Goal: Check status: Check status

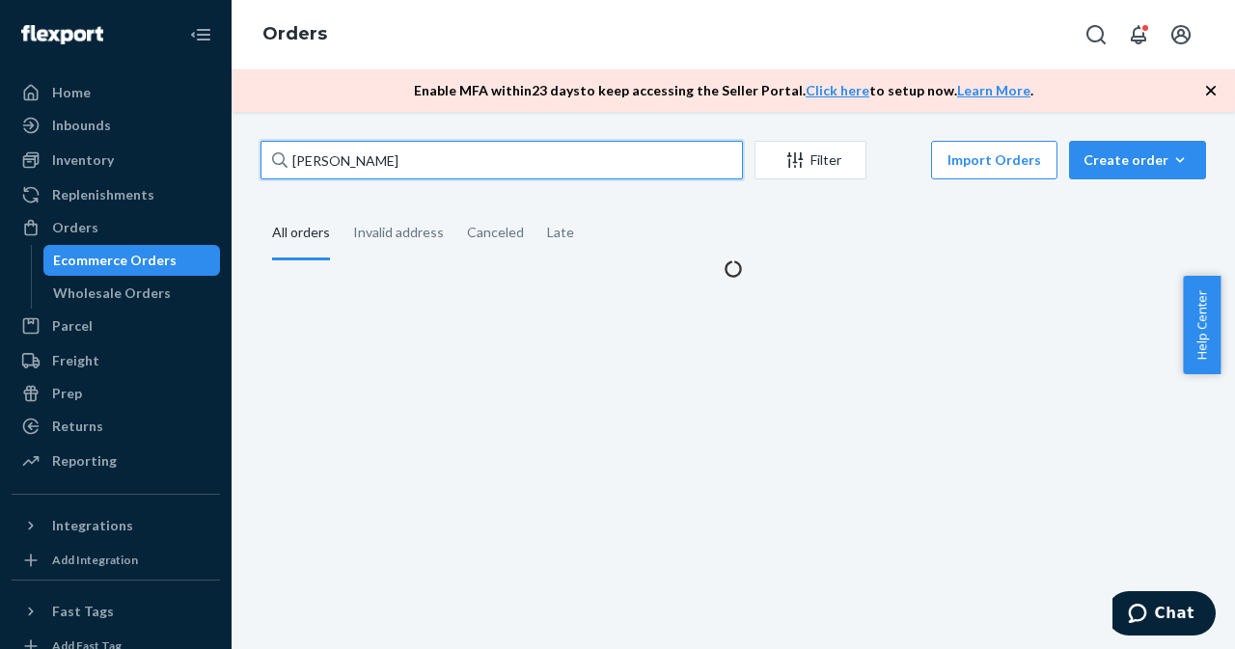
click at [659, 152] on input "[PERSON_NAME]" at bounding box center [501, 160] width 482 height 39
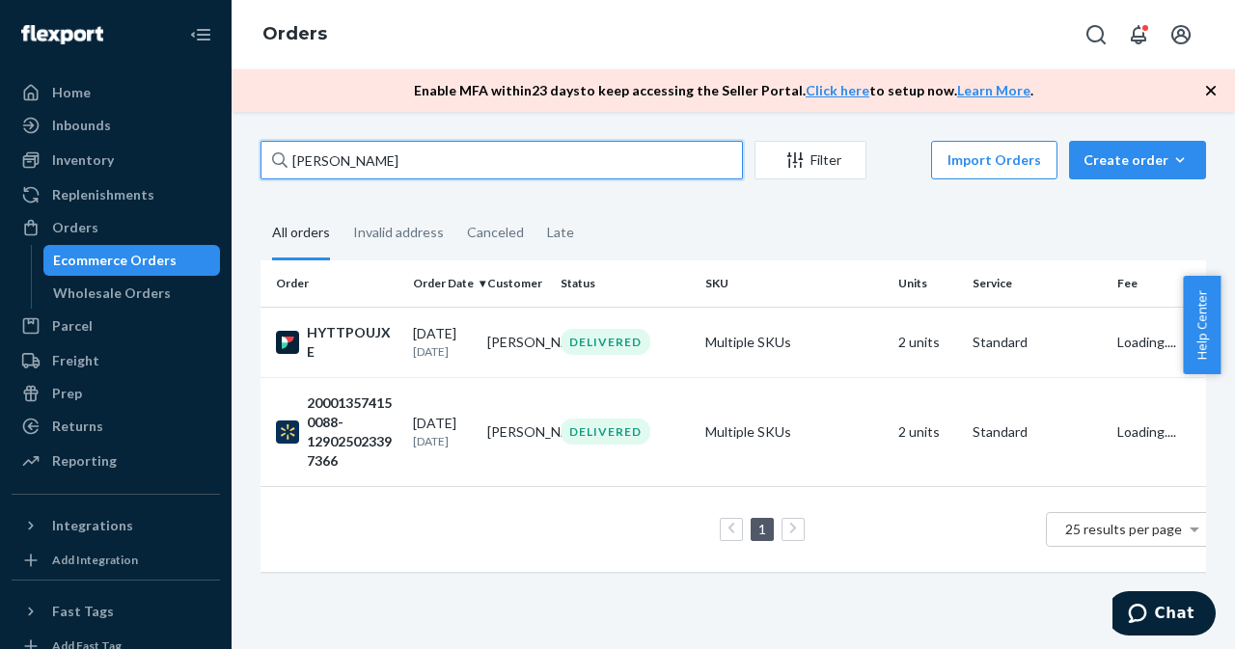
click at [659, 152] on input "[PERSON_NAME]" at bounding box center [501, 160] width 482 height 39
click at [658, 152] on input "[PERSON_NAME]" at bounding box center [501, 160] width 482 height 39
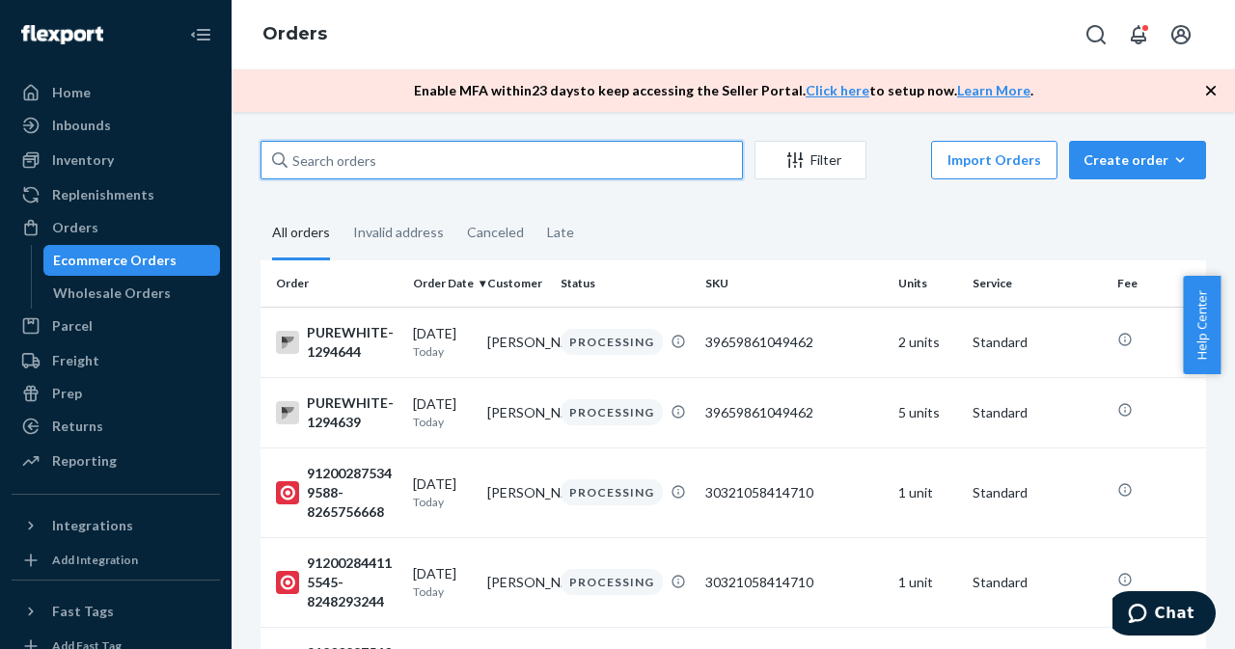
click at [303, 167] on input "text" at bounding box center [501, 160] width 482 height 39
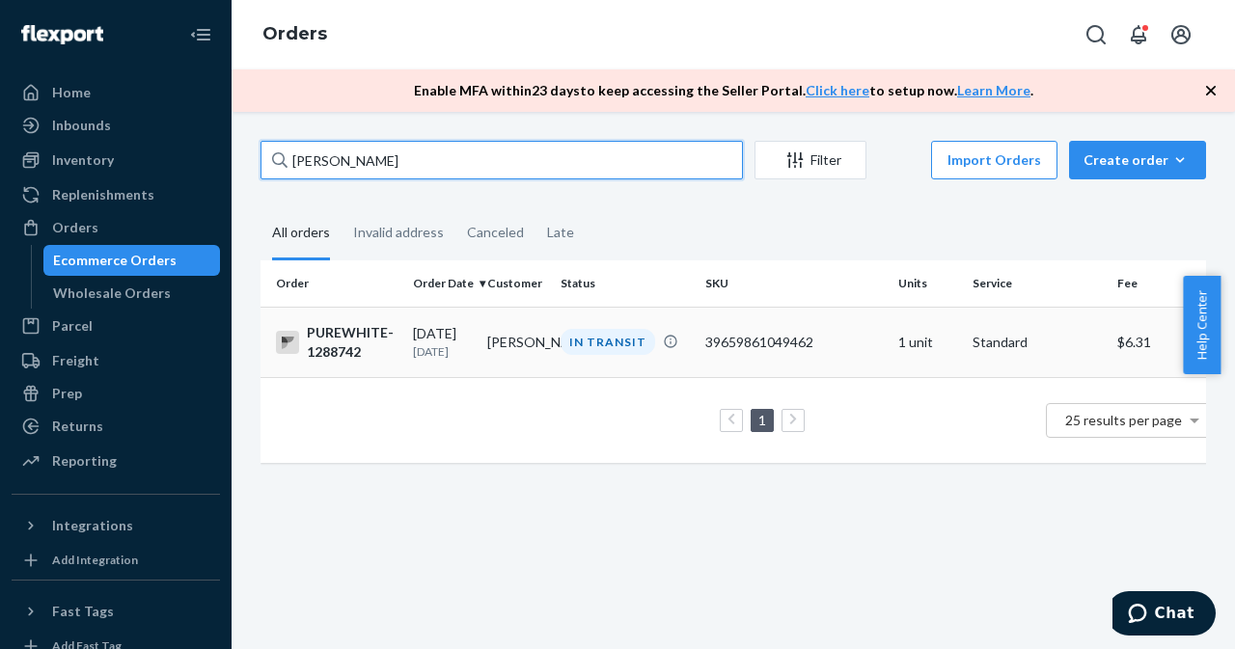
type input "[PERSON_NAME]"
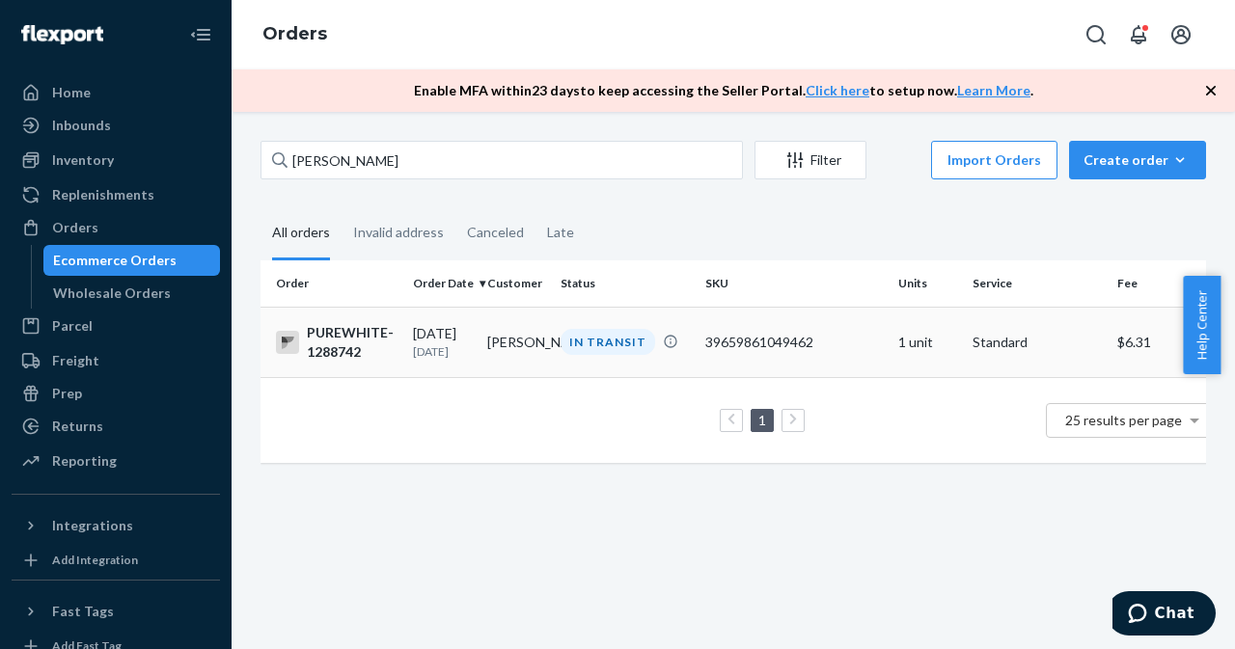
click at [513, 342] on td "[PERSON_NAME]" at bounding box center [516, 342] width 74 height 70
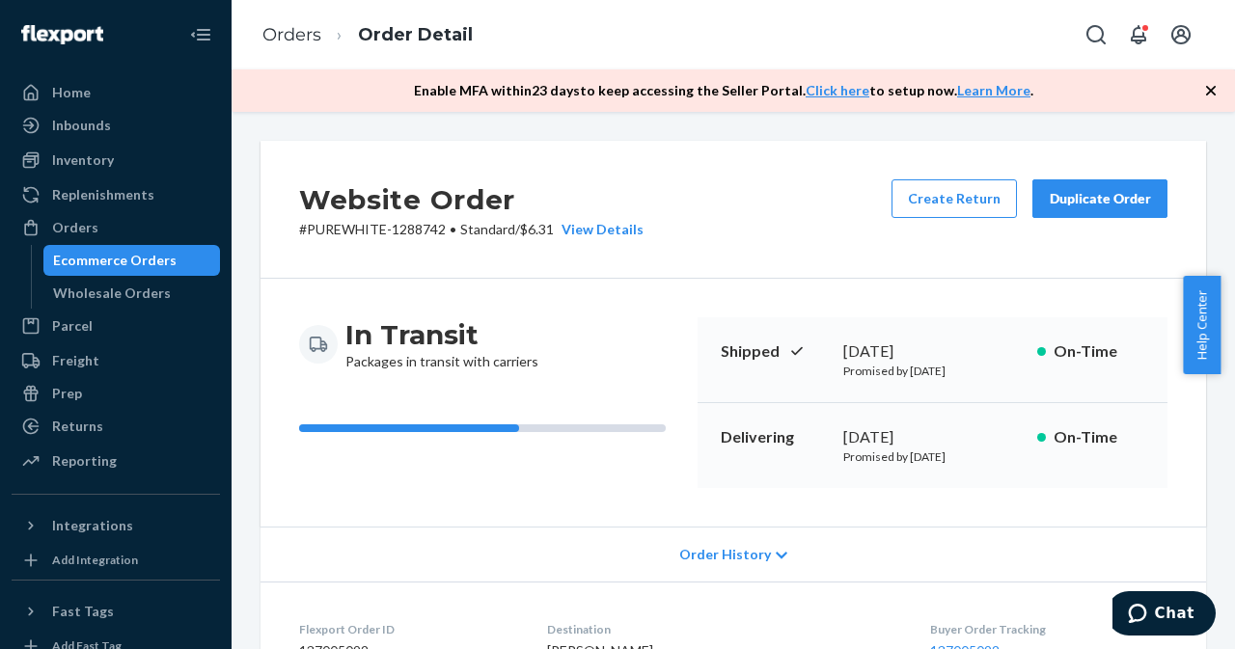
click at [99, 259] on div "Ecommerce Orders" at bounding box center [114, 260] width 123 height 19
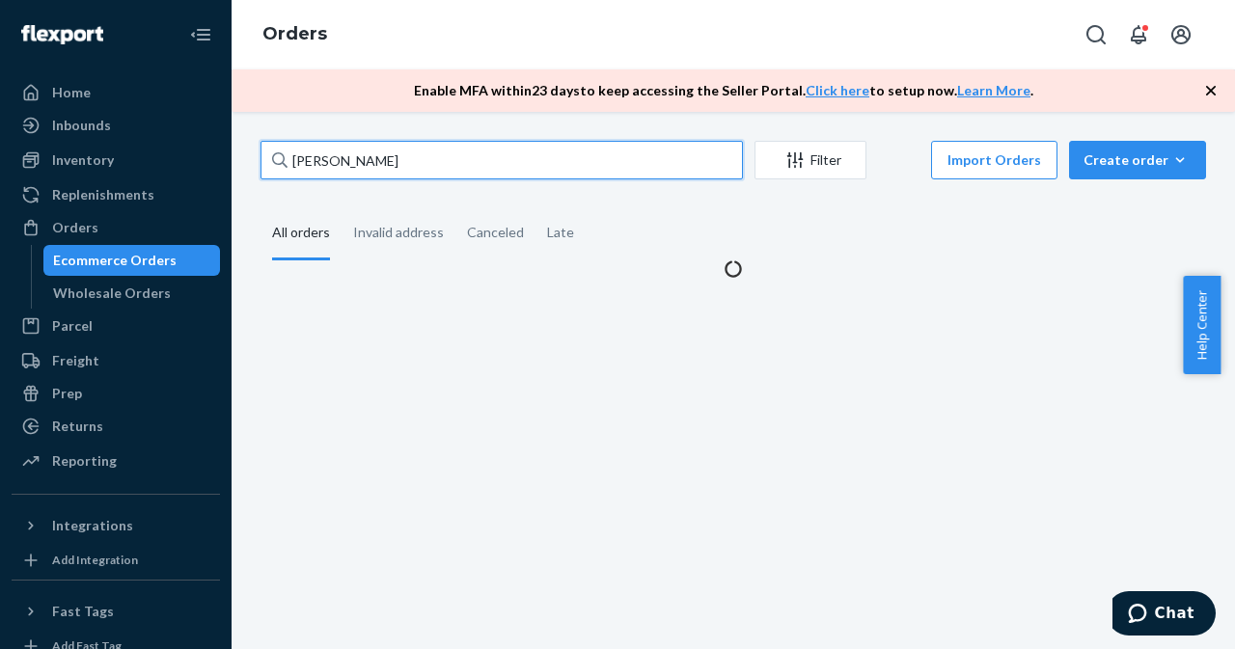
click at [449, 160] on input "[PERSON_NAME]" at bounding box center [501, 160] width 482 height 39
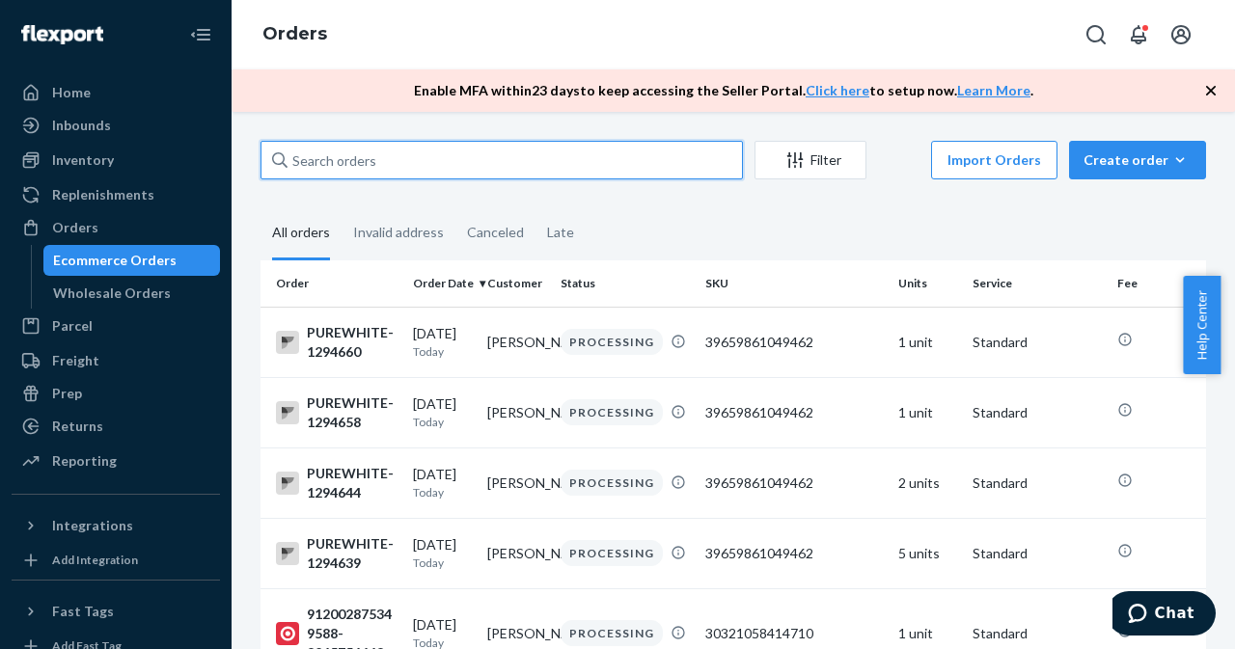
paste input "1655077"
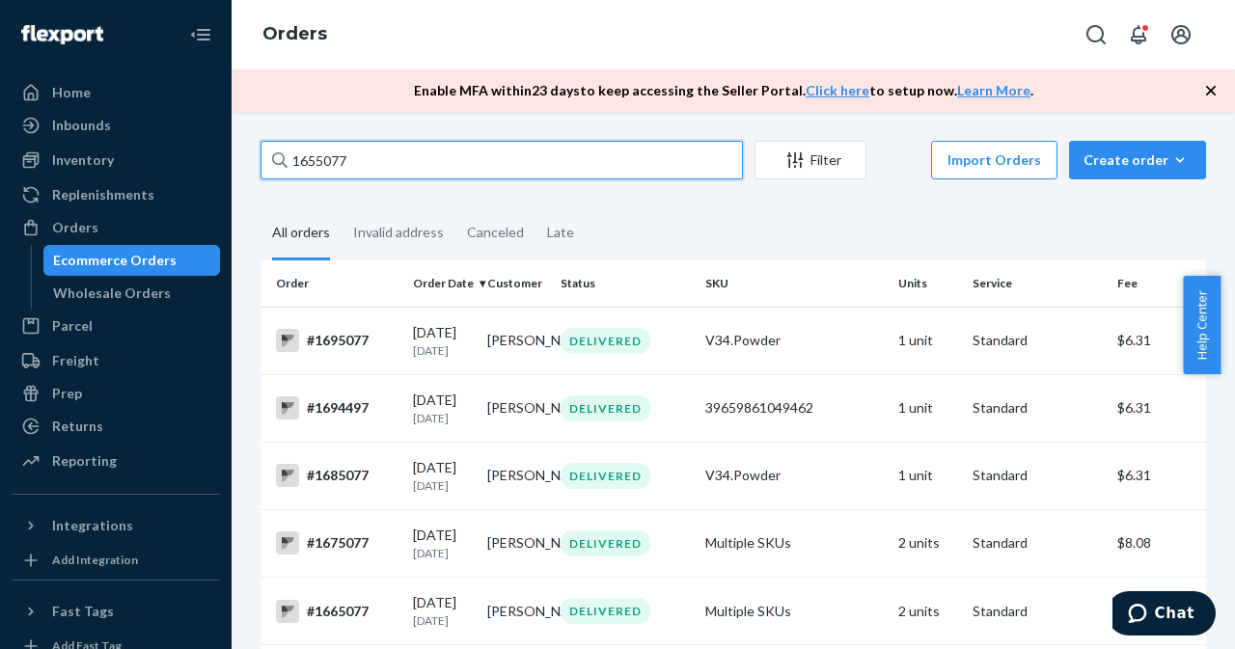
click at [408, 168] on input "1655077" at bounding box center [501, 160] width 482 height 39
paste input "[PERSON_NAME]"
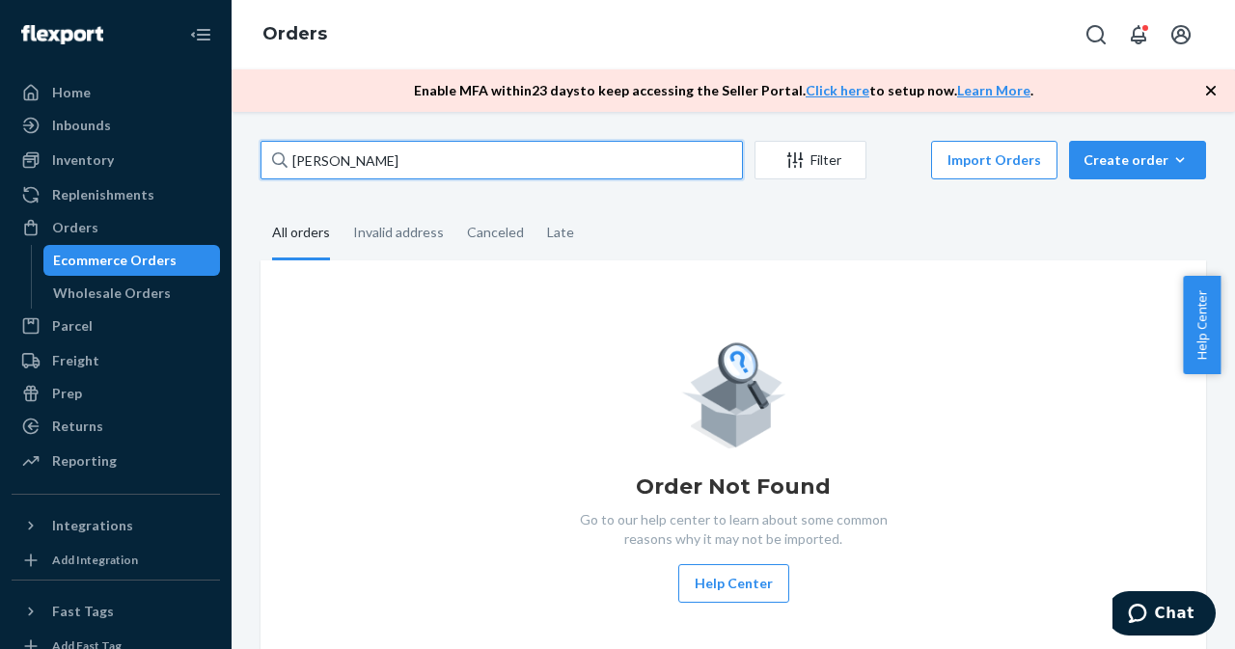
type input "[PERSON_NAME]"
click at [395, 170] on input "[PERSON_NAME]" at bounding box center [501, 160] width 482 height 39
click at [396, 170] on input "[PERSON_NAME]" at bounding box center [501, 160] width 482 height 39
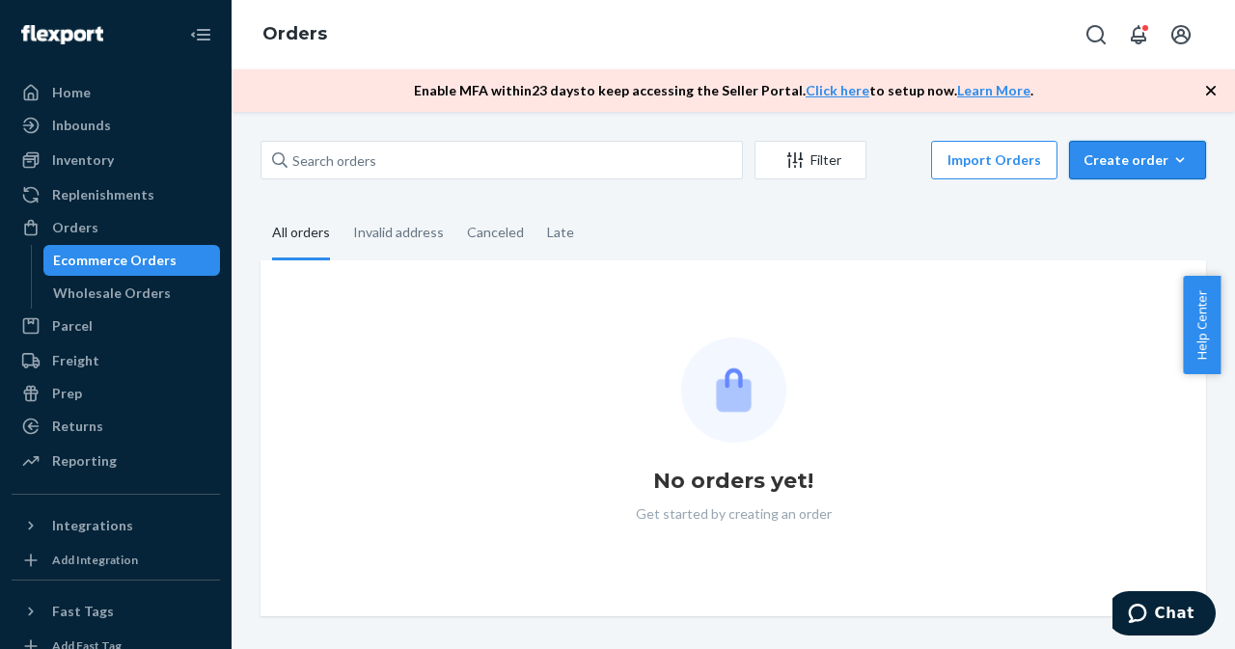
click at [1173, 152] on icon "button" at bounding box center [1179, 159] width 19 height 19
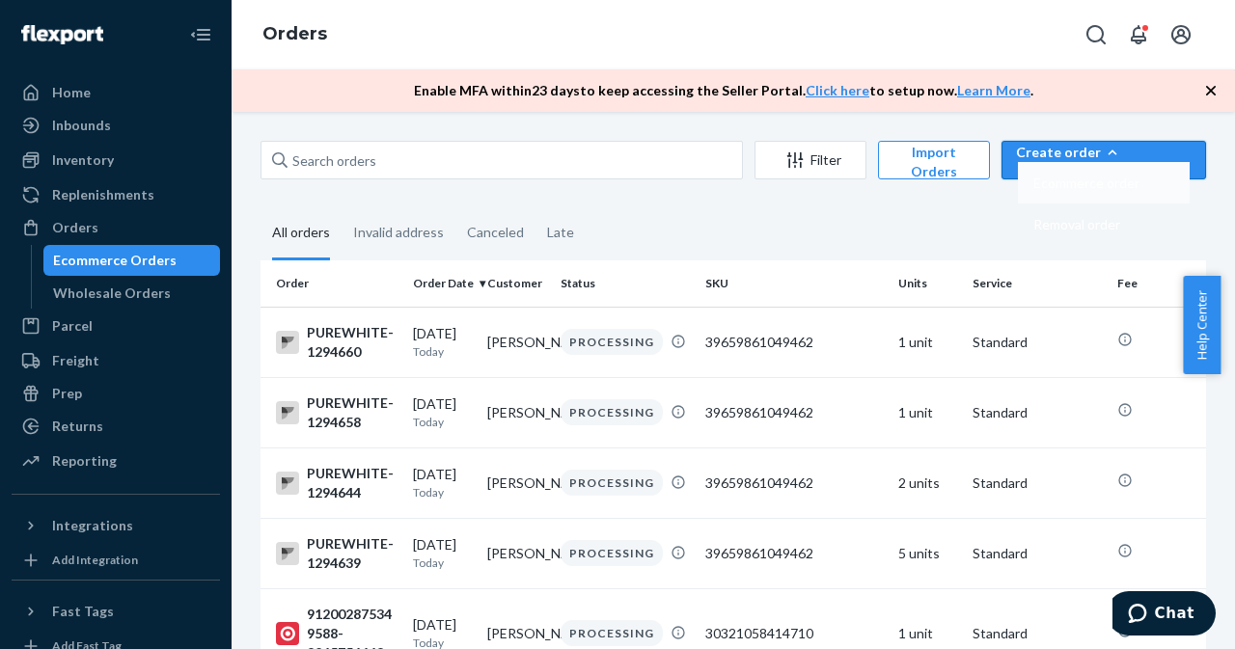
click at [1139, 190] on span "Ecommerce order" at bounding box center [1086, 184] width 106 height 14
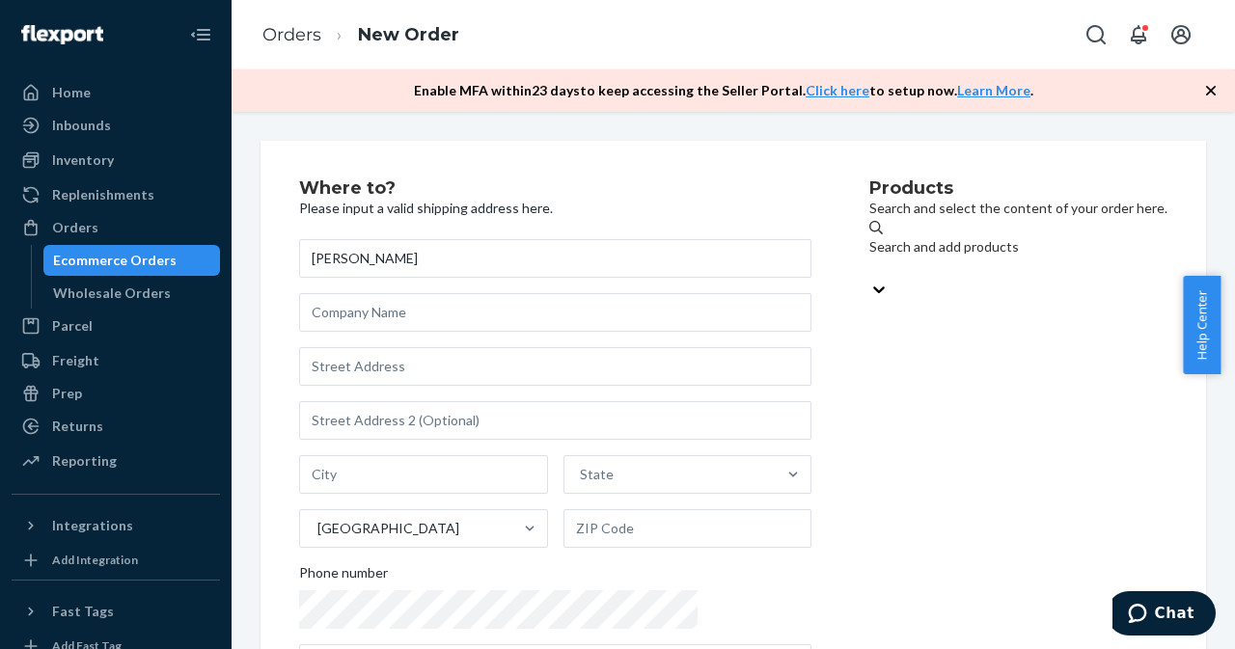
type input "[PERSON_NAME]"
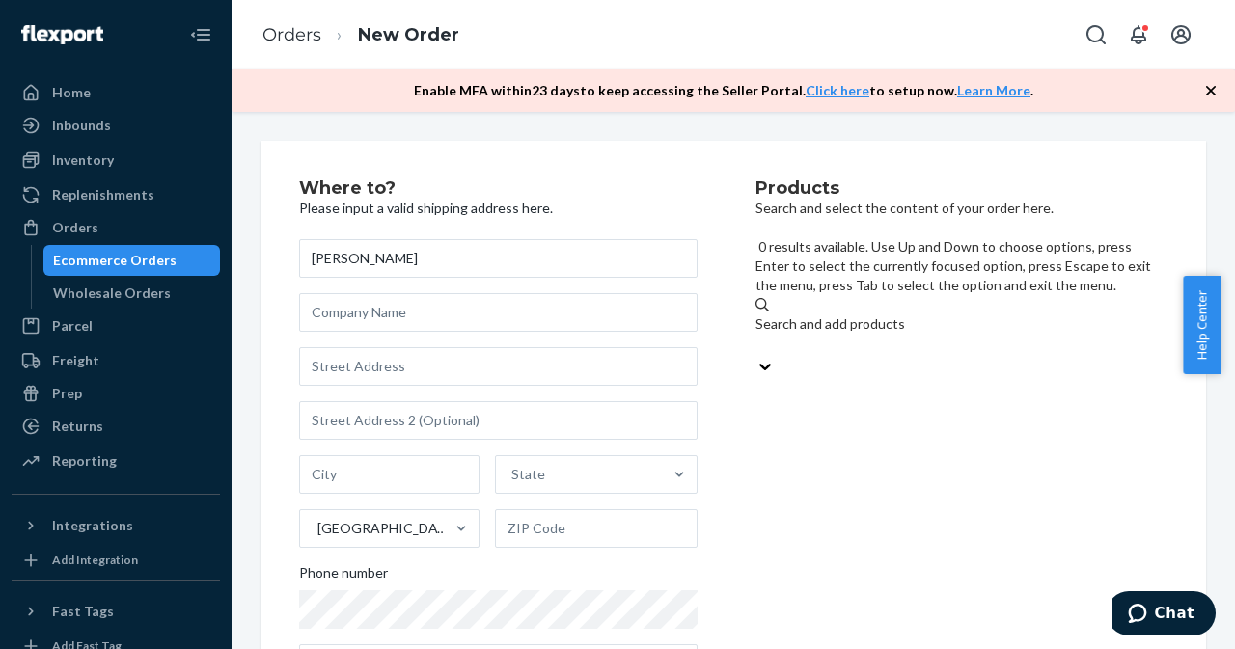
click at [950, 314] on div "Search and add products" at bounding box center [961, 335] width 413 height 42
click at [757, 336] on input "0 results available. Use Up and Down to choose options, press Enter to select t…" at bounding box center [756, 345] width 2 height 19
paste input "39659861049462"
type input "39659861049462"
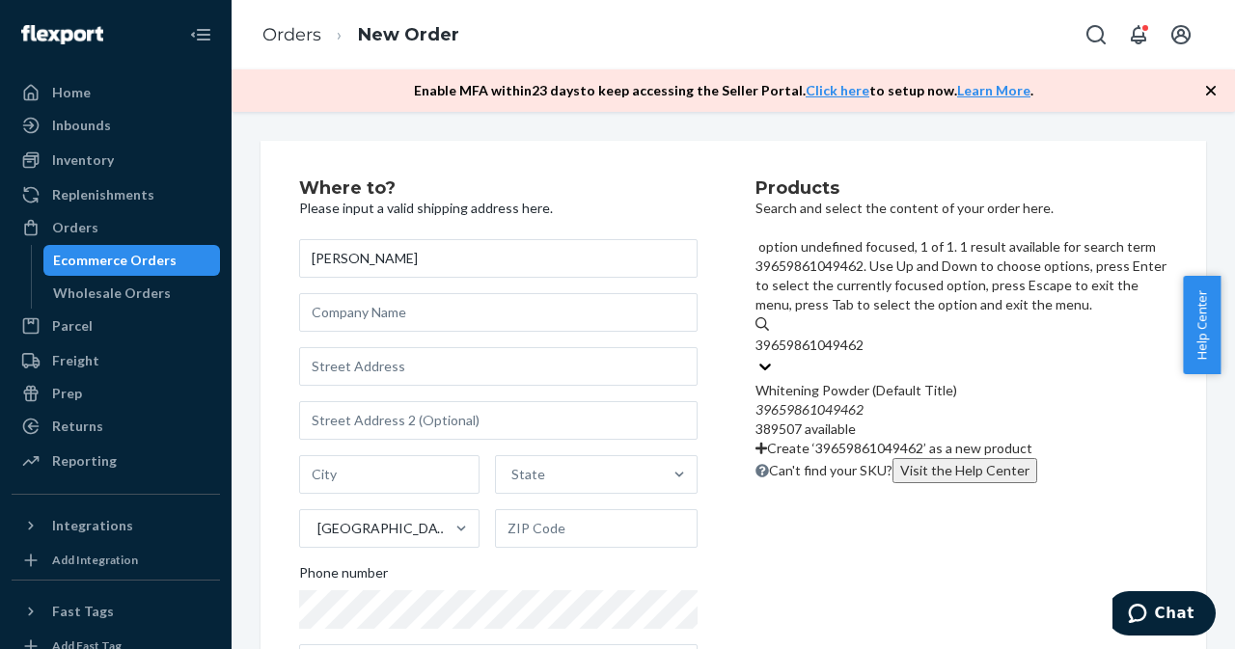
click at [951, 400] on div "39659861049462" at bounding box center [961, 409] width 413 height 19
click at [867, 336] on input "39659861049462" at bounding box center [811, 345] width 112 height 19
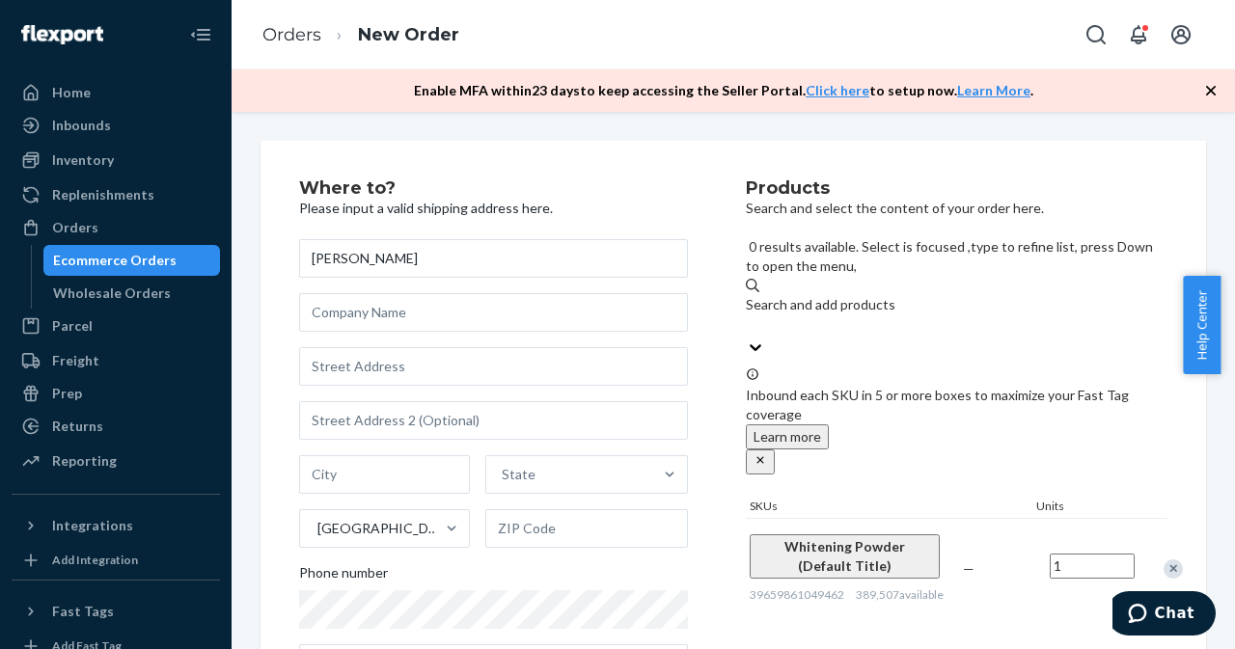
click at [923, 295] on div "Search and add products" at bounding box center [957, 304] width 422 height 19
click at [748, 316] on input "0 results available. Select is focused ,type to refine list, press Down to open…" at bounding box center [747, 325] width 2 height 19
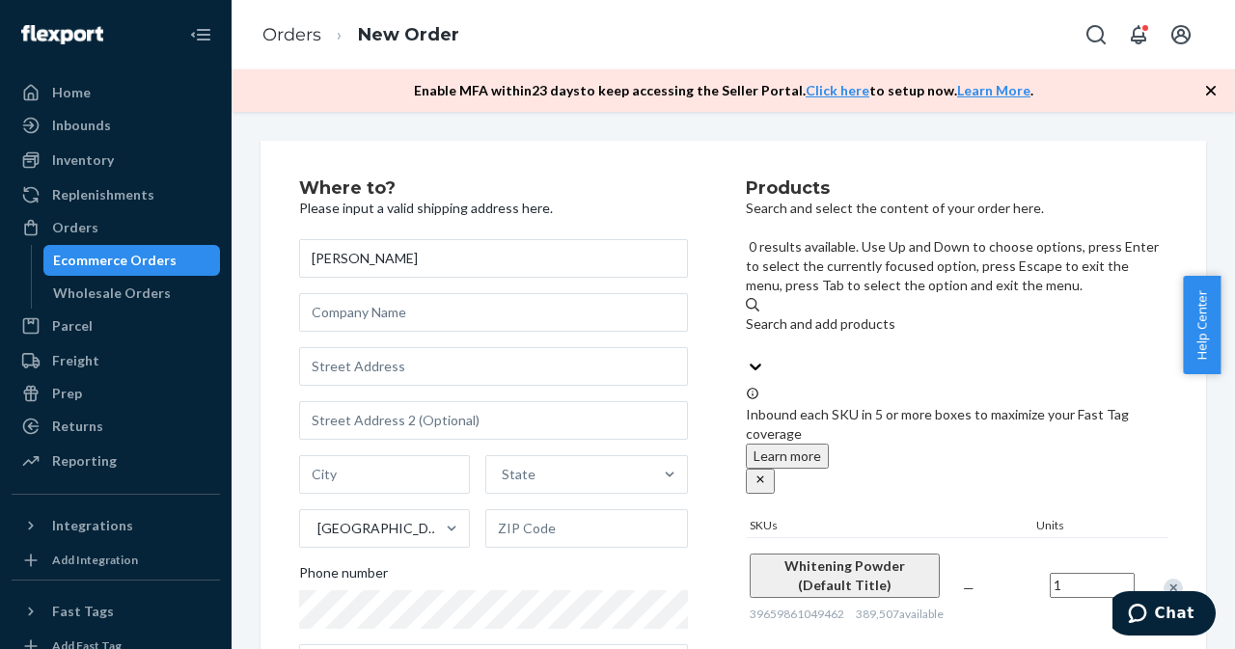
paste input "V34.Powder"
type input "V34.Powder"
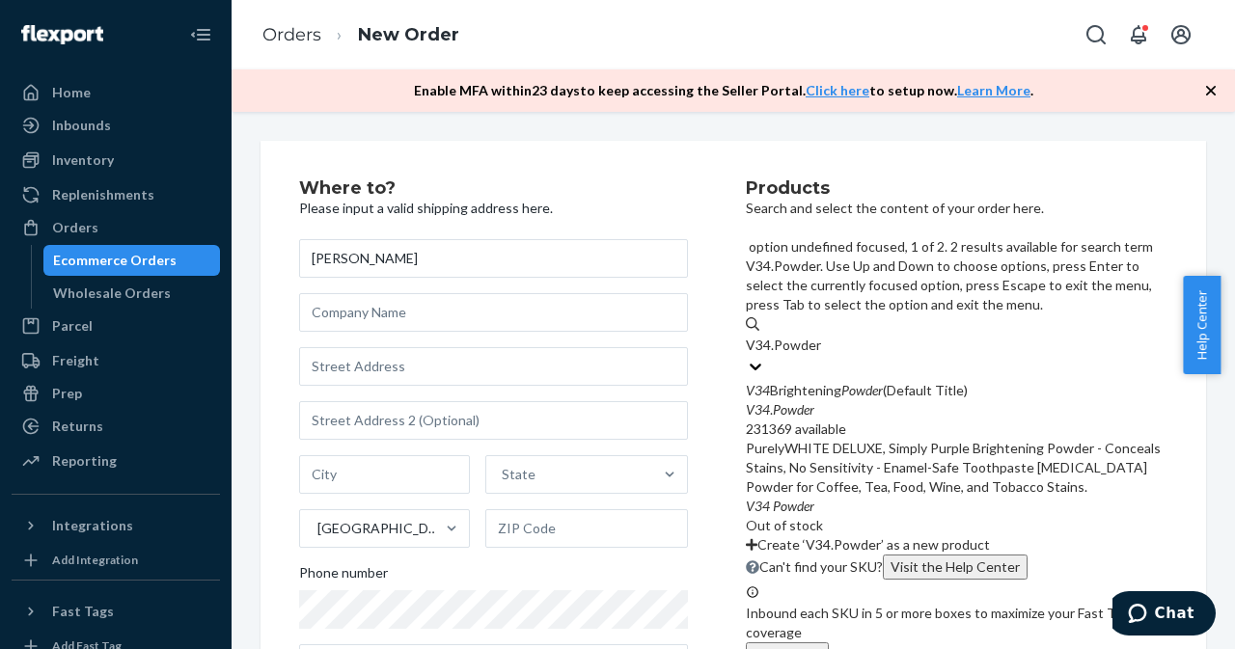
click at [912, 400] on div "V34 . Powder" at bounding box center [957, 409] width 422 height 19
click at [821, 336] on input "V34.Powder" at bounding box center [783, 345] width 75 height 19
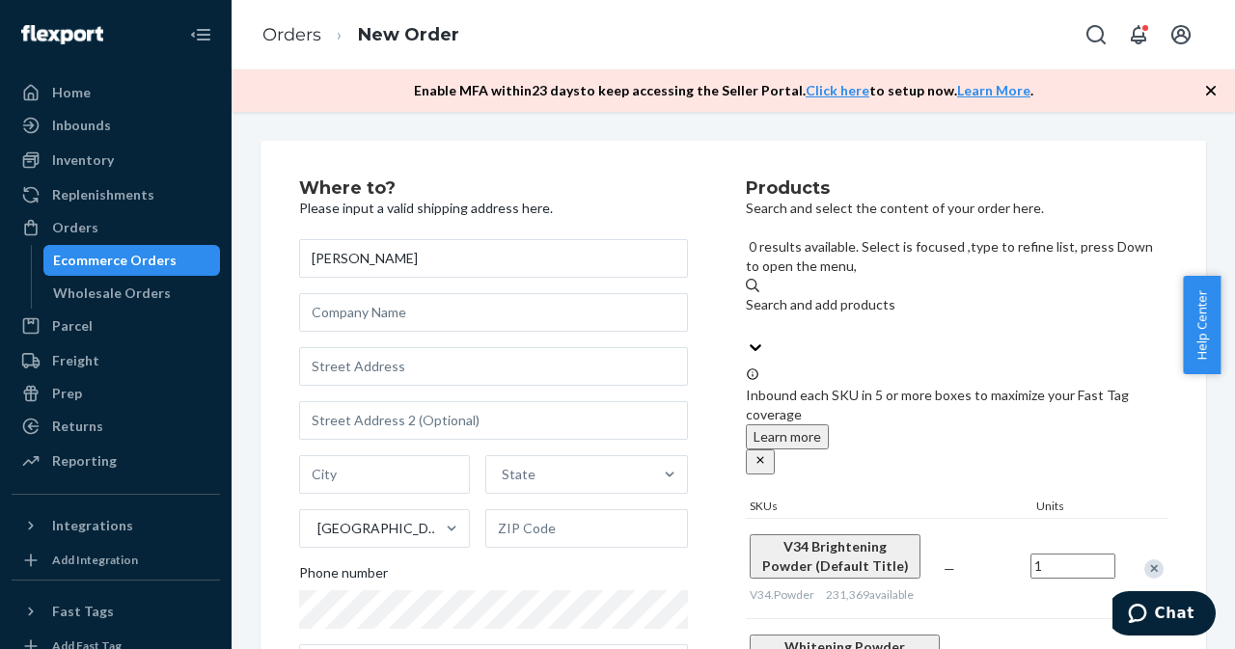
click at [902, 295] on div "Search and add products" at bounding box center [957, 304] width 422 height 19
click at [748, 316] on input "0 results available. Select is focused ,type to refine list, press Down to open…" at bounding box center [747, 325] width 2 height 19
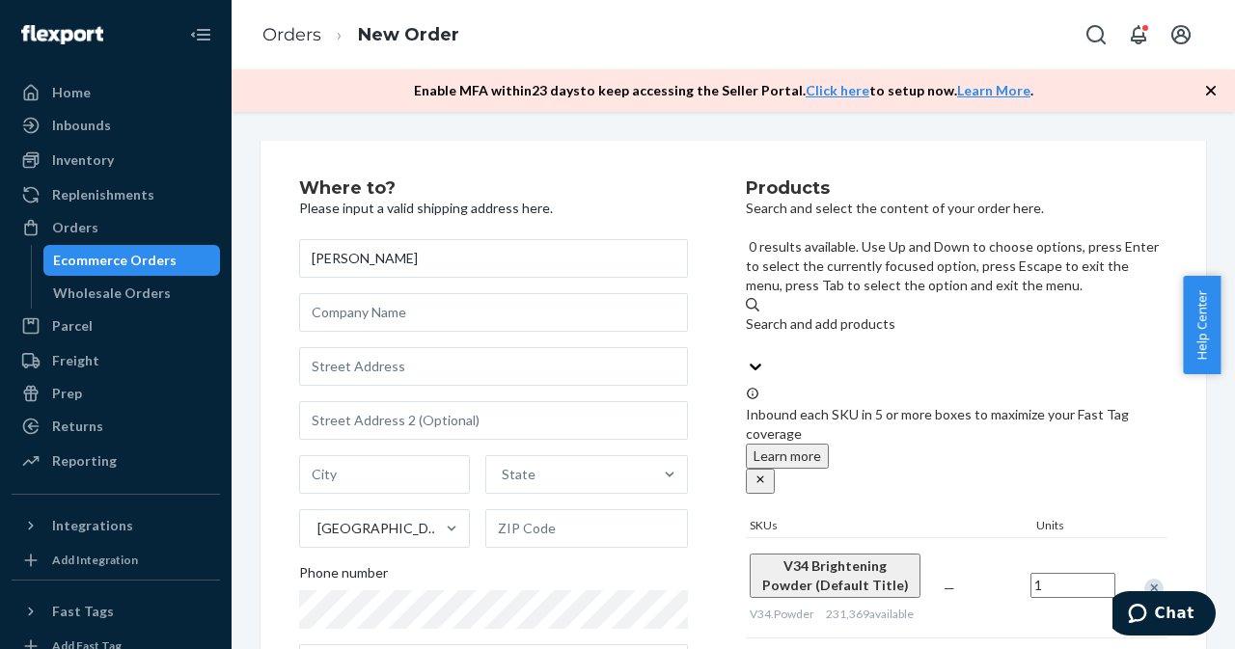
paste input "30321058414710"
type input "30321058414710"
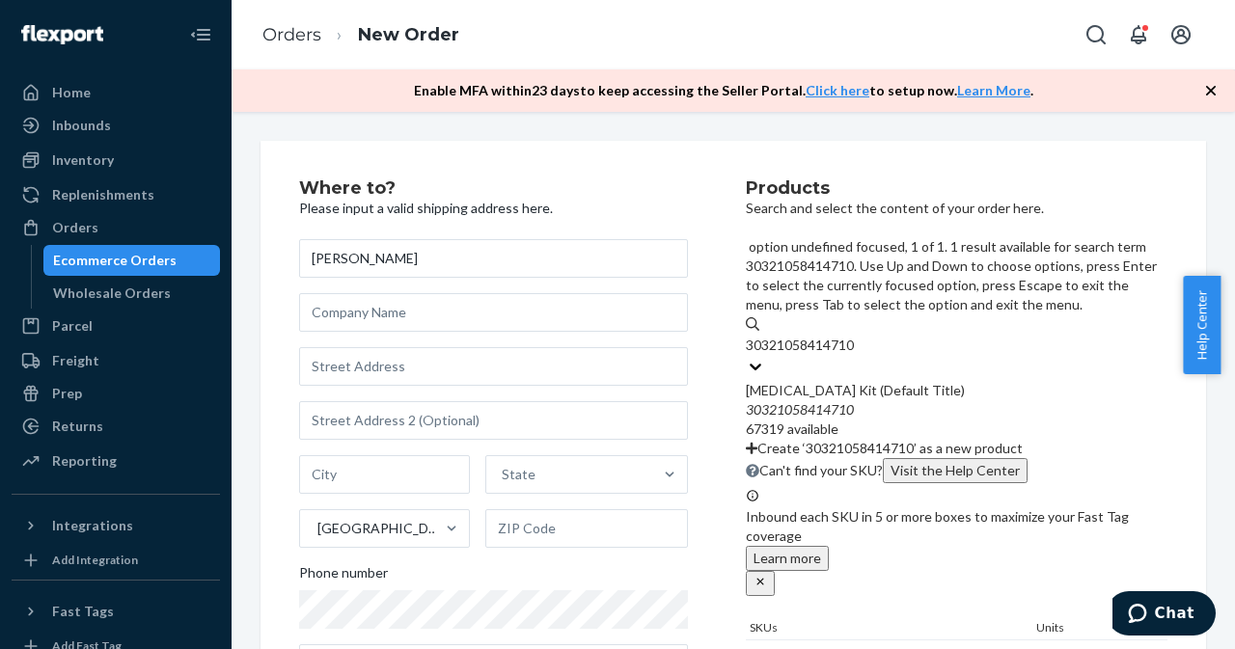
click at [893, 400] on div "30321058414710" at bounding box center [957, 409] width 422 height 19
click at [857, 336] on input "30321058414710" at bounding box center [802, 345] width 112 height 19
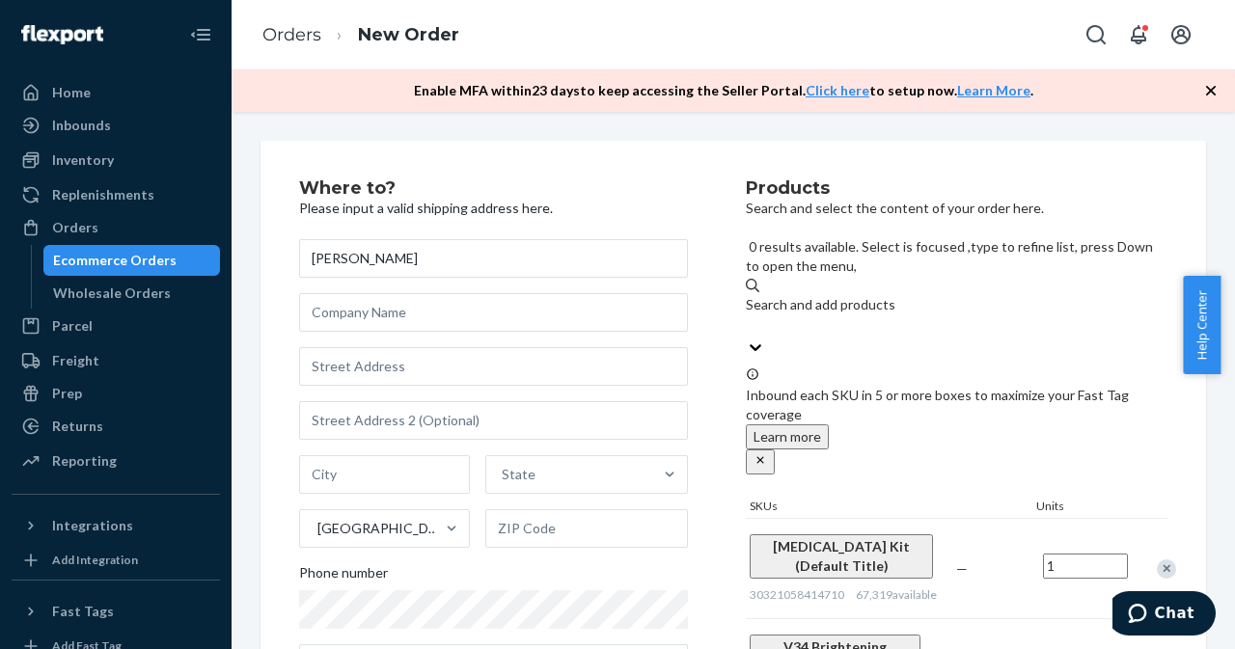
scroll to position [107, 0]
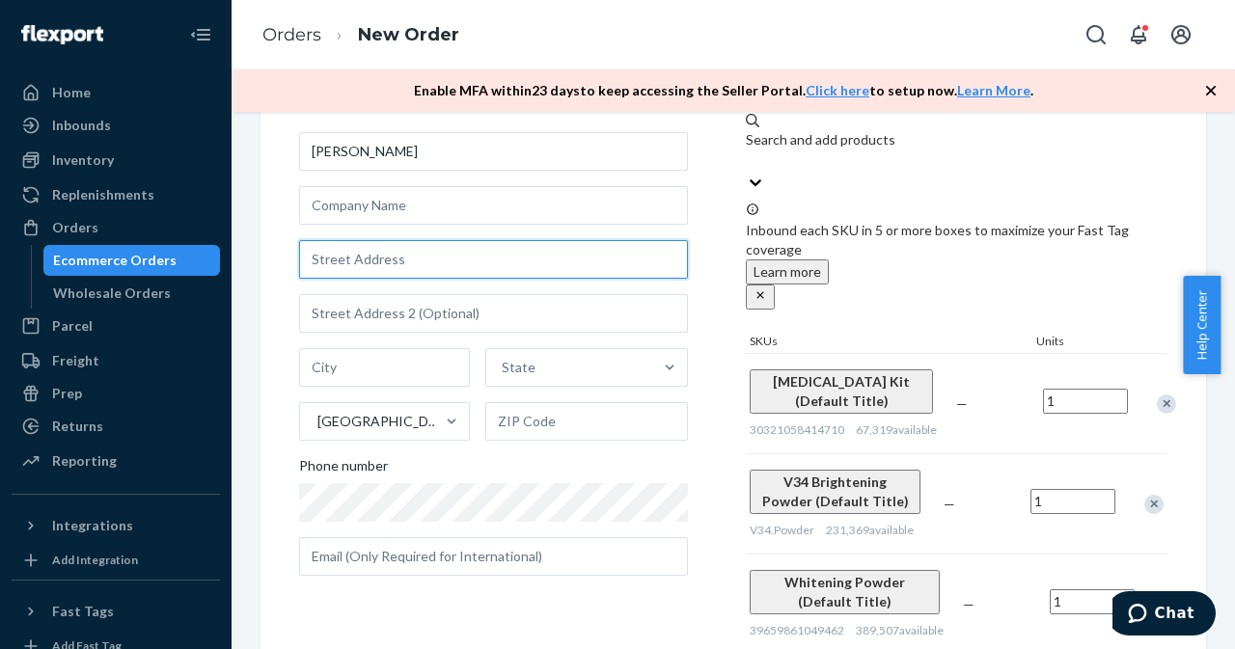
click at [385, 273] on input "text" at bounding box center [493, 259] width 389 height 39
paste input "Box 64"
click at [535, 265] on input "Box 64" at bounding box center [493, 259] width 389 height 39
paste input "[PERSON_NAME] S0A 3K0"
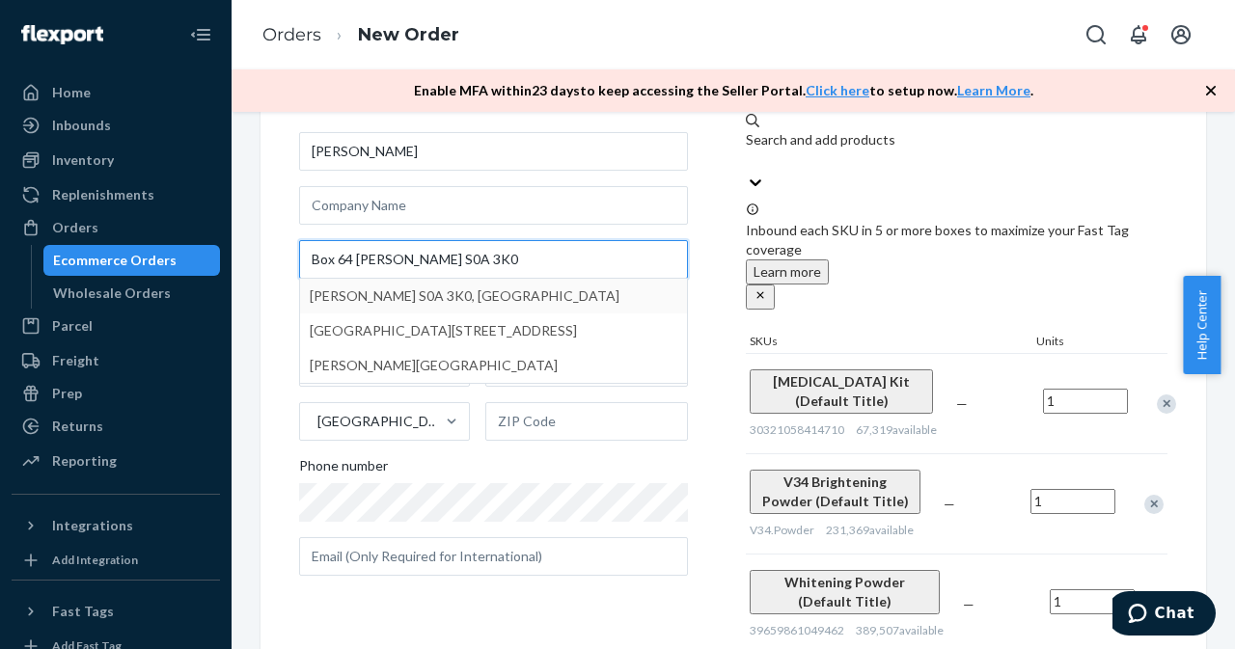
type input "Box 64 [PERSON_NAME] S0A 3K0"
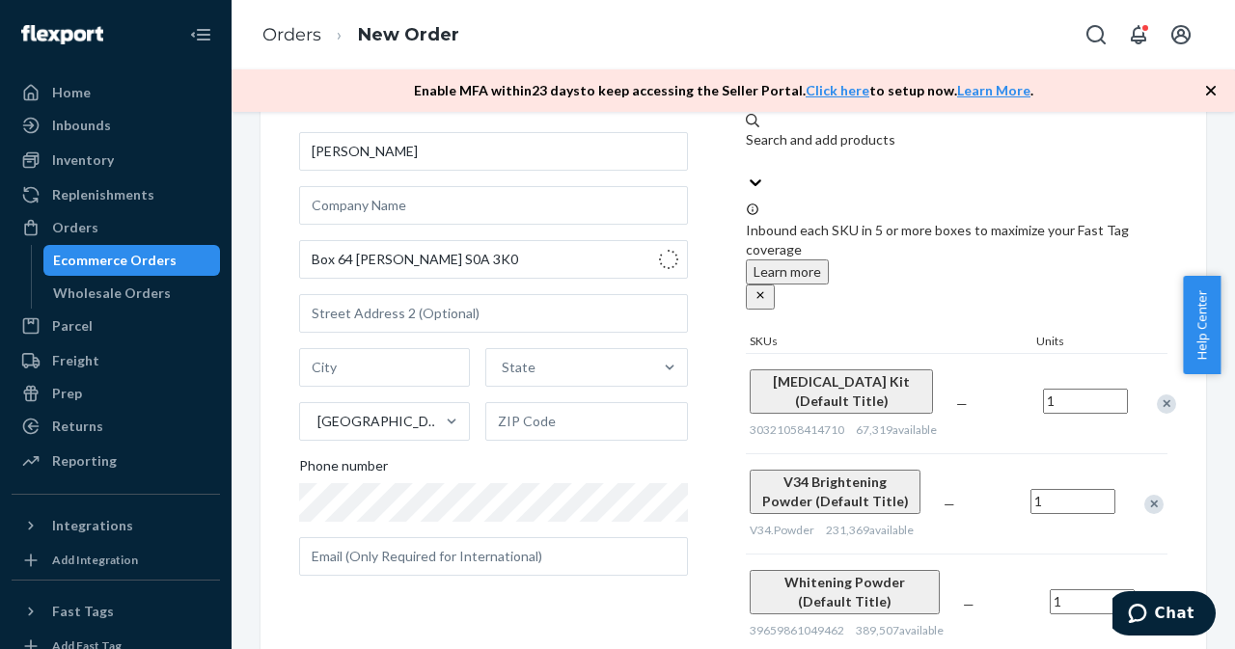
type input "Rhein"
type input "S0A"
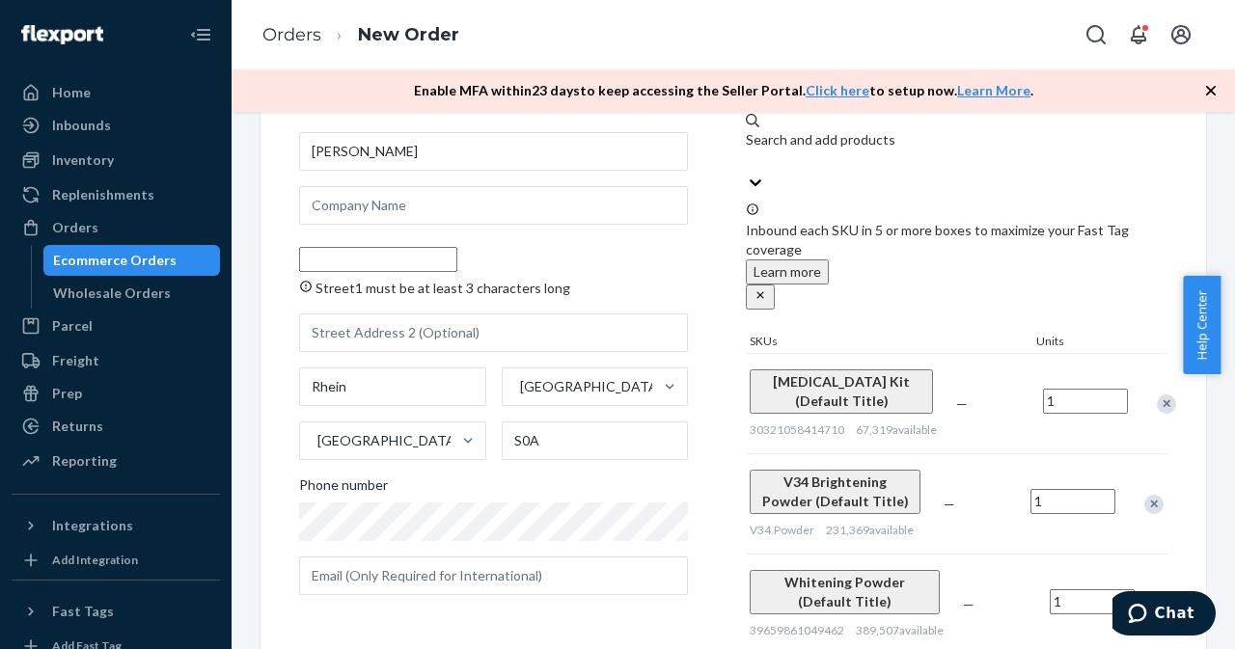
click at [411, 261] on input "Street1 must be at least 3 characters long" at bounding box center [378, 259] width 158 height 25
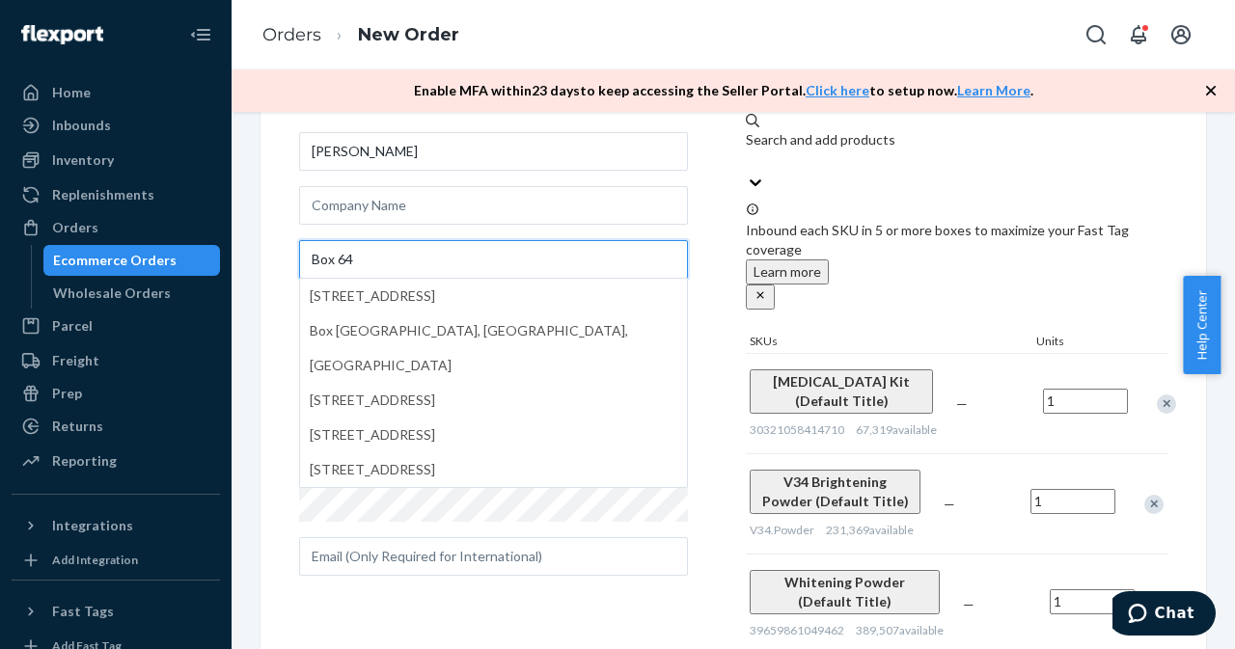
type input "Box 64"
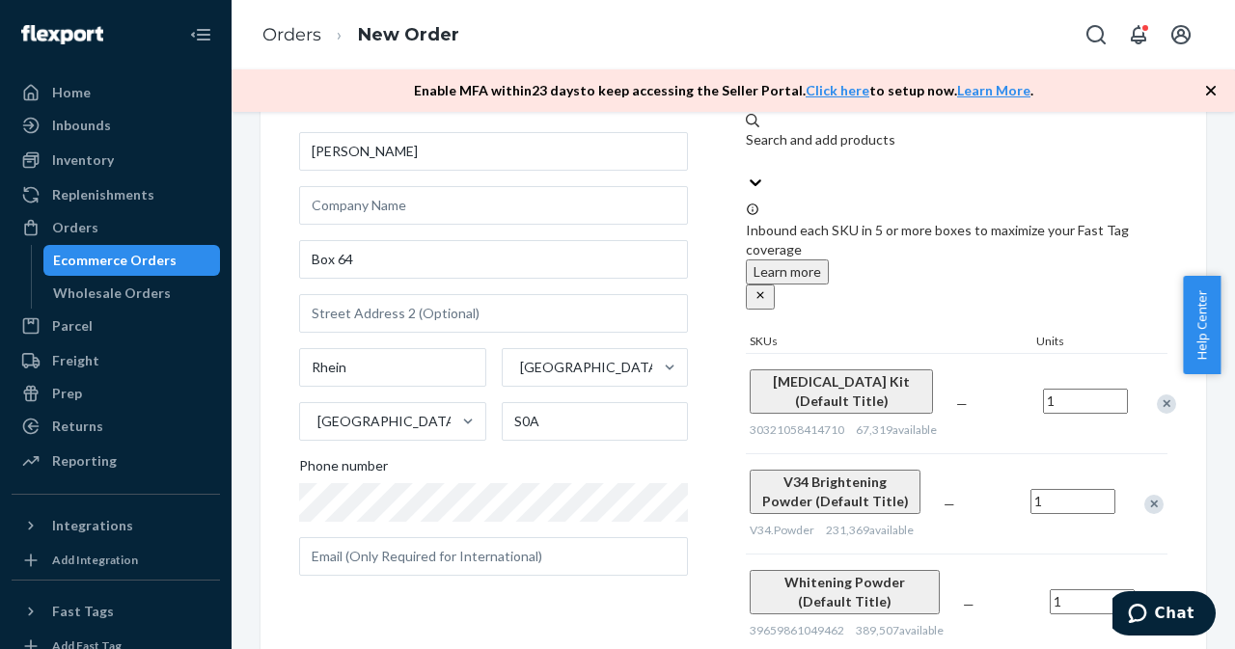
click at [693, 304] on div "Where to? Please input a valid shipping address here. [PERSON_NAME] [GEOGRAPHIC…" at bounding box center [522, 363] width 447 height 582
click at [99, 256] on div "Ecommerce Orders" at bounding box center [114, 260] width 123 height 19
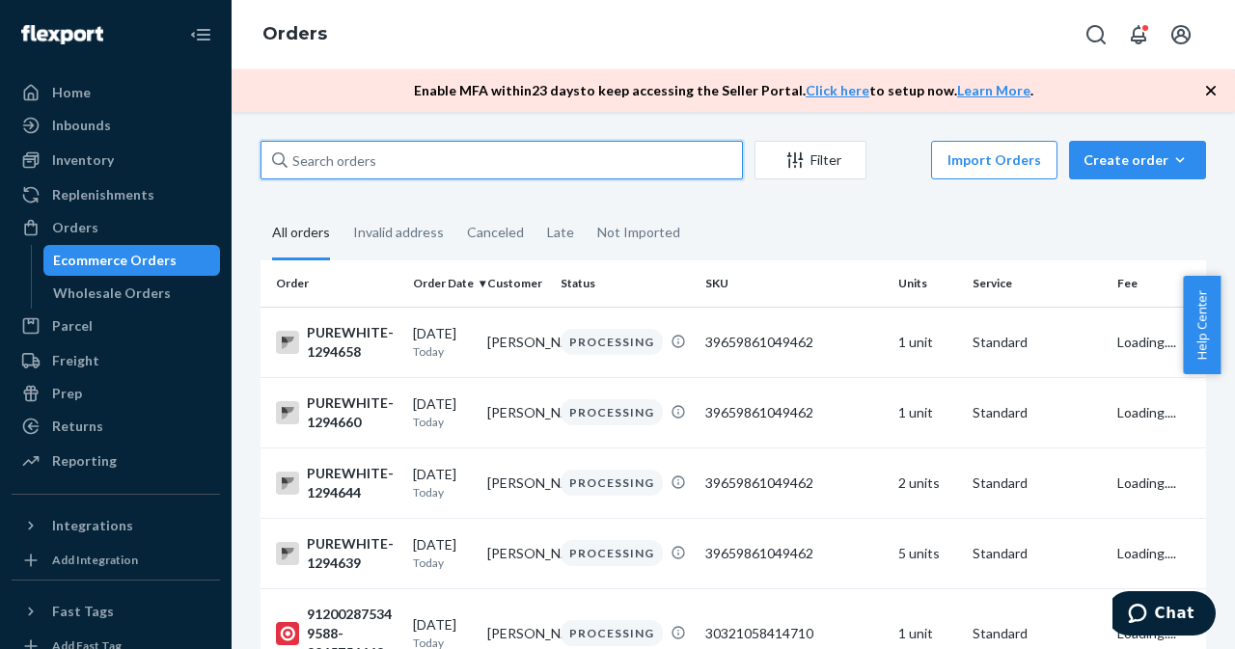
click at [359, 154] on input "text" at bounding box center [501, 160] width 482 height 39
click at [368, 154] on input "text" at bounding box center [501, 160] width 482 height 39
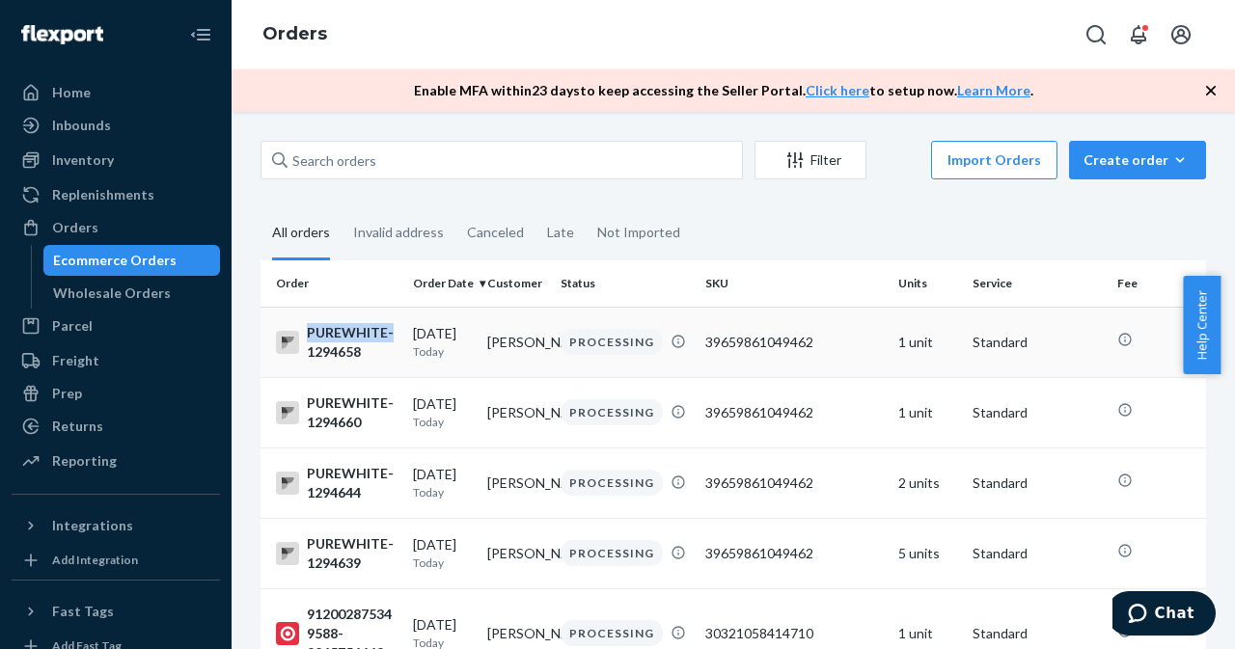
click at [273, 371] on td "PUREWHITE-1294658" at bounding box center [332, 342] width 145 height 70
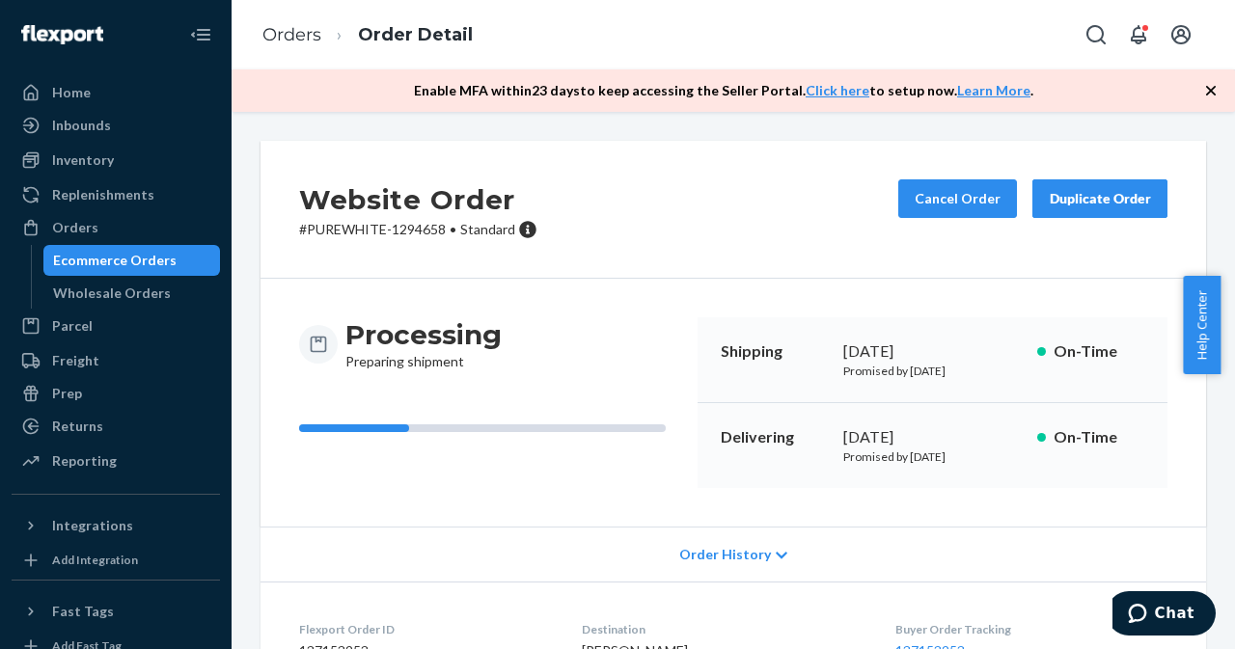
drag, startPoint x: 274, startPoint y: 368, endPoint x: 733, endPoint y: 328, distance: 460.9
click at [733, 328] on div "Shipping [DATE] Promised by [DATE] On-Time" at bounding box center [932, 360] width 470 height 86
click at [152, 263] on div "Ecommerce Orders" at bounding box center [114, 260] width 123 height 19
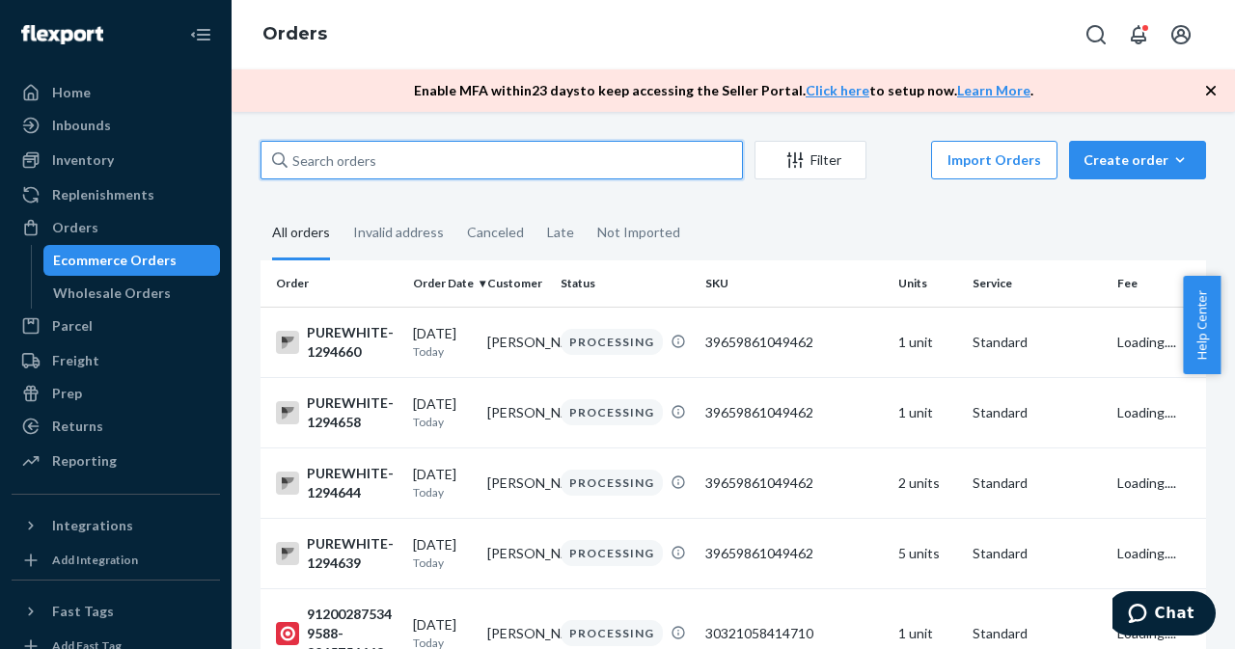
click at [484, 163] on input "text" at bounding box center [501, 160] width 482 height 39
paste input "1294644"
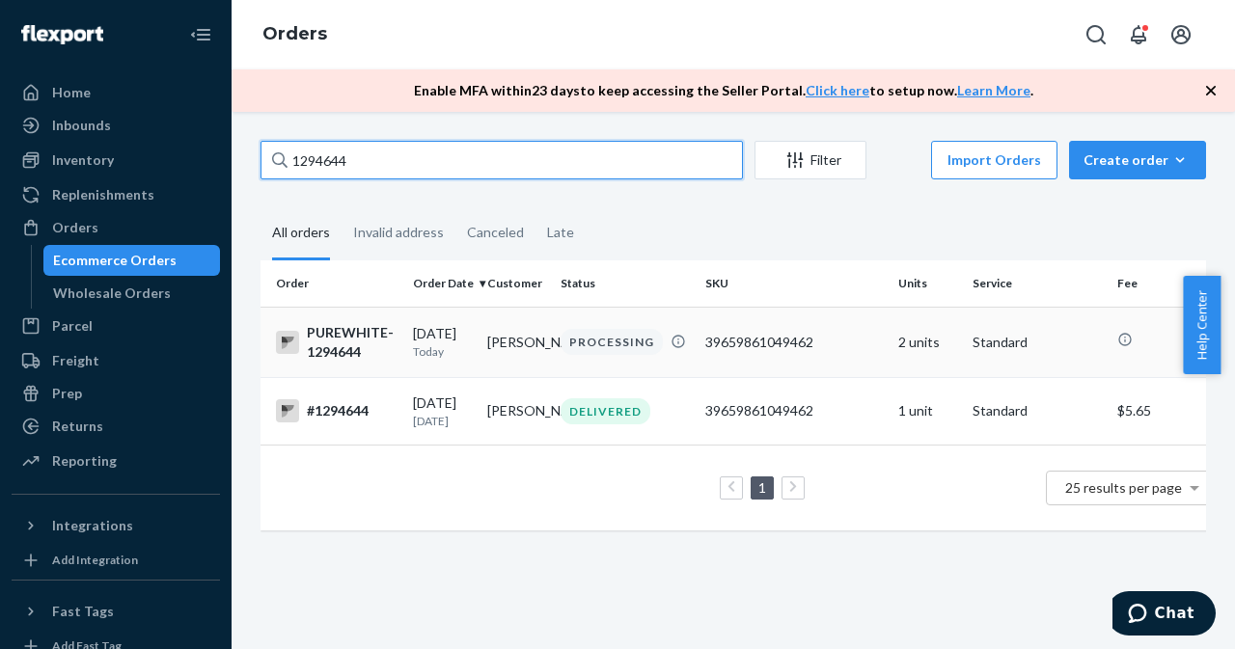
type input "1294644"
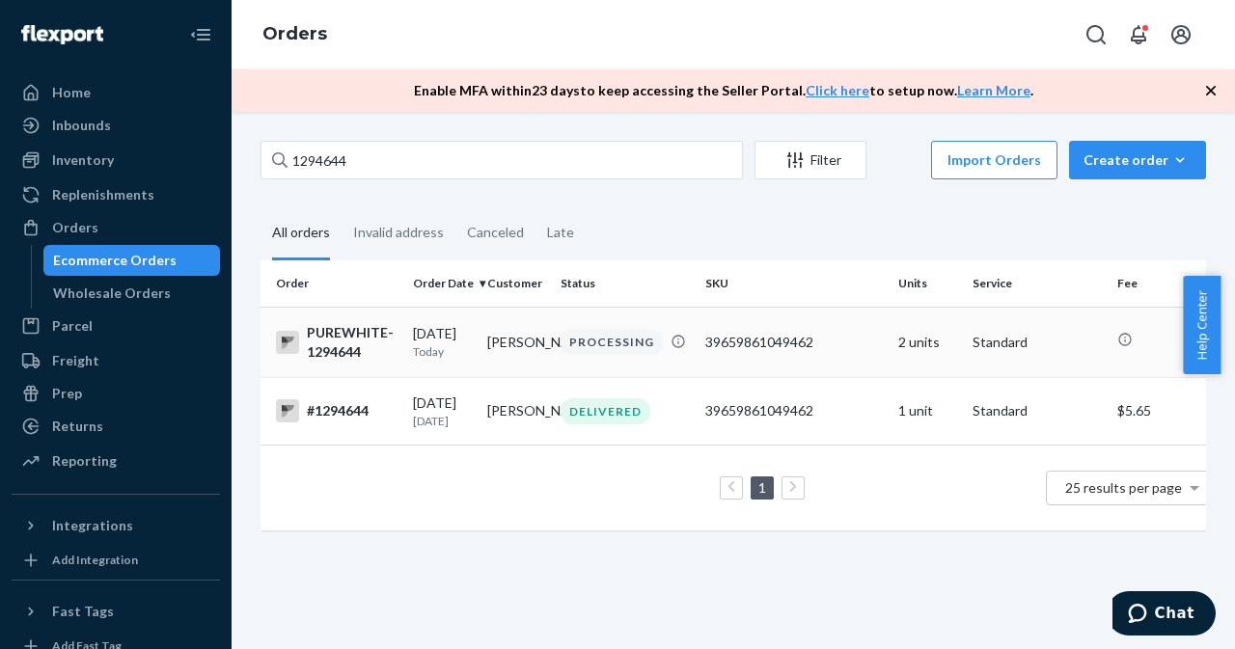
click at [592, 340] on div "PROCESSING" at bounding box center [611, 342] width 102 height 26
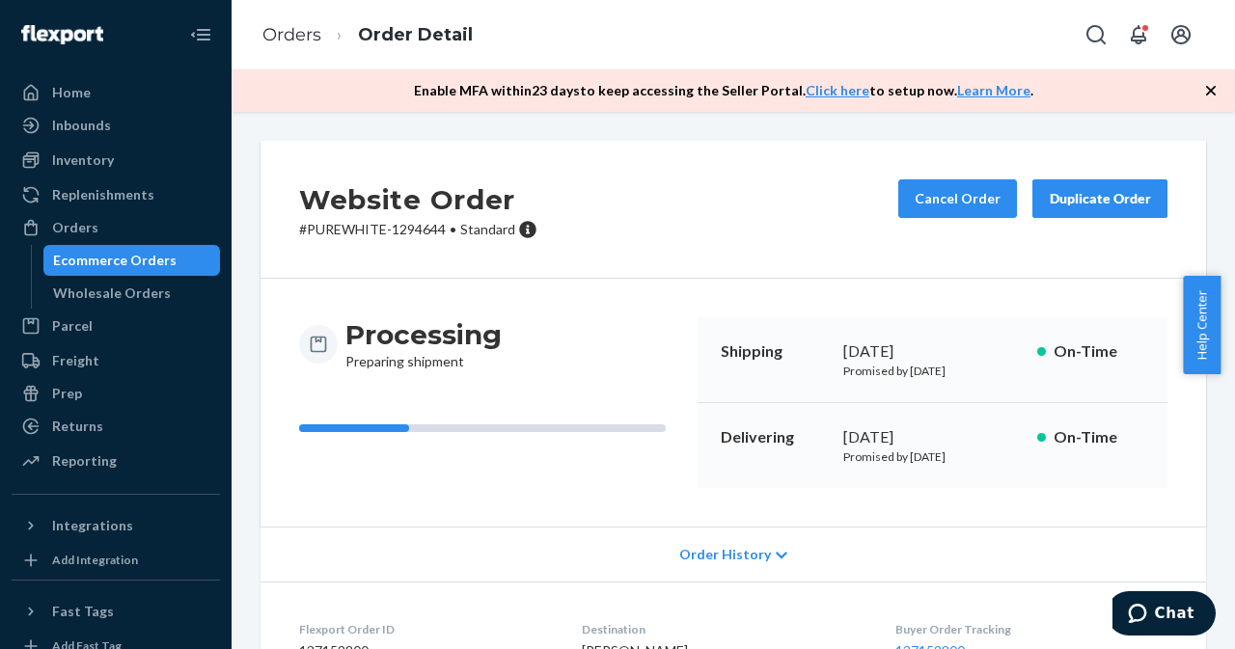
click at [164, 270] on div "Ecommerce Orders" at bounding box center [132, 260] width 174 height 27
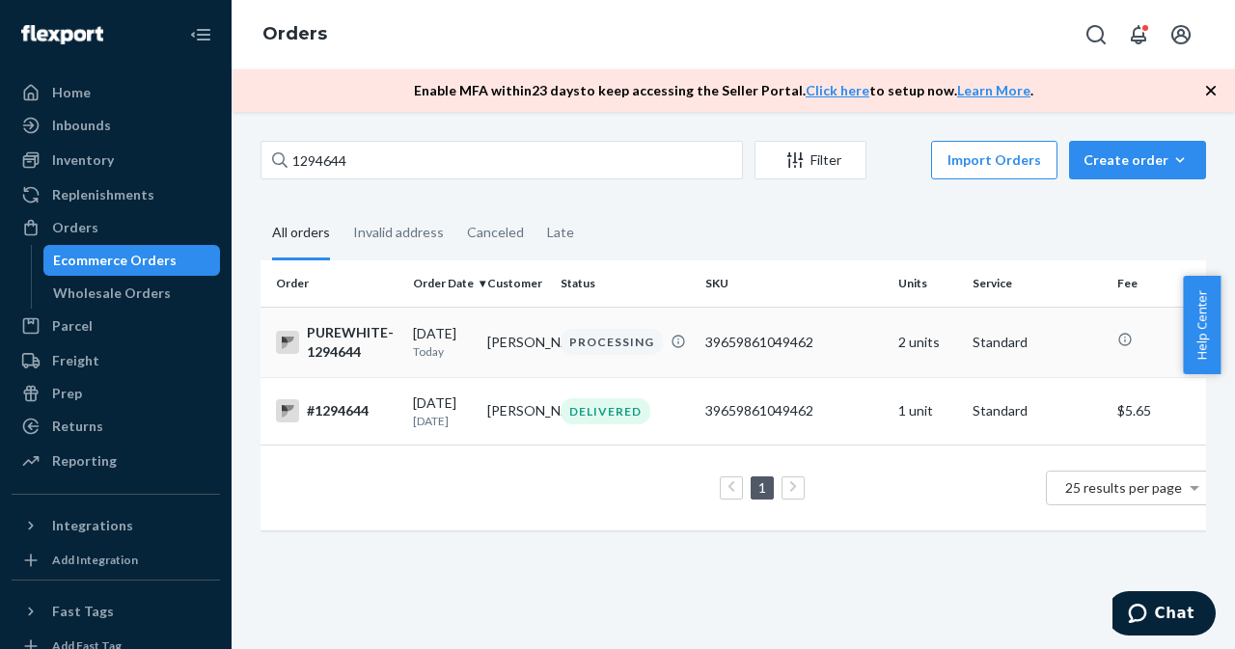
click at [372, 364] on td "PUREWHITE-1294644" at bounding box center [332, 342] width 145 height 70
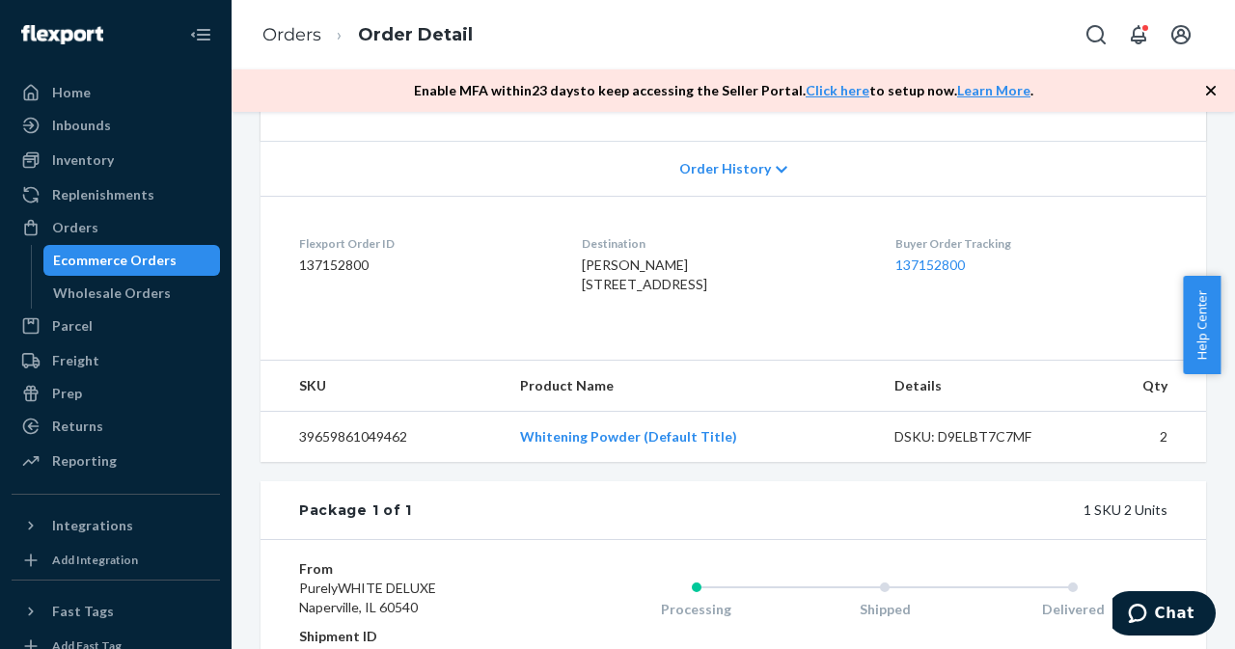
scroll to position [612, 0]
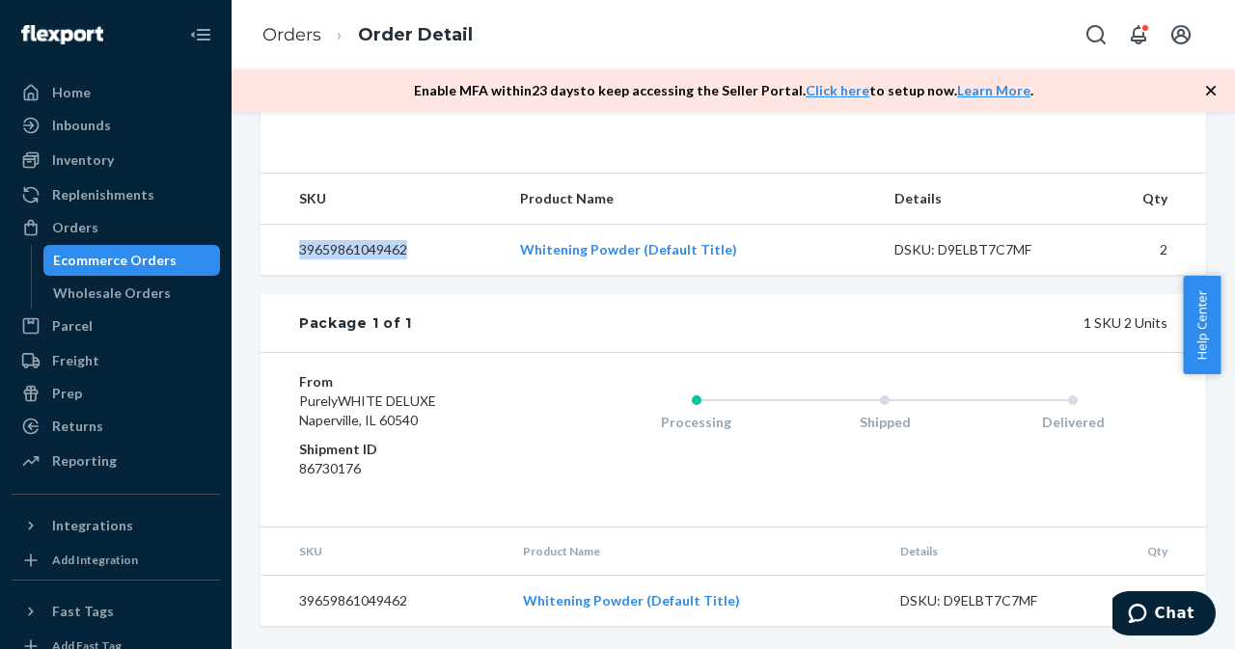
drag, startPoint x: 286, startPoint y: 251, endPoint x: 409, endPoint y: 259, distance: 122.7
click at [411, 257] on td "39659861049462" at bounding box center [382, 250] width 244 height 51
copy td "39659861049462"
click at [461, 394] on dd "PurelyWHITE DELUXE Naperville, IL 60540" at bounding box center [412, 411] width 226 height 39
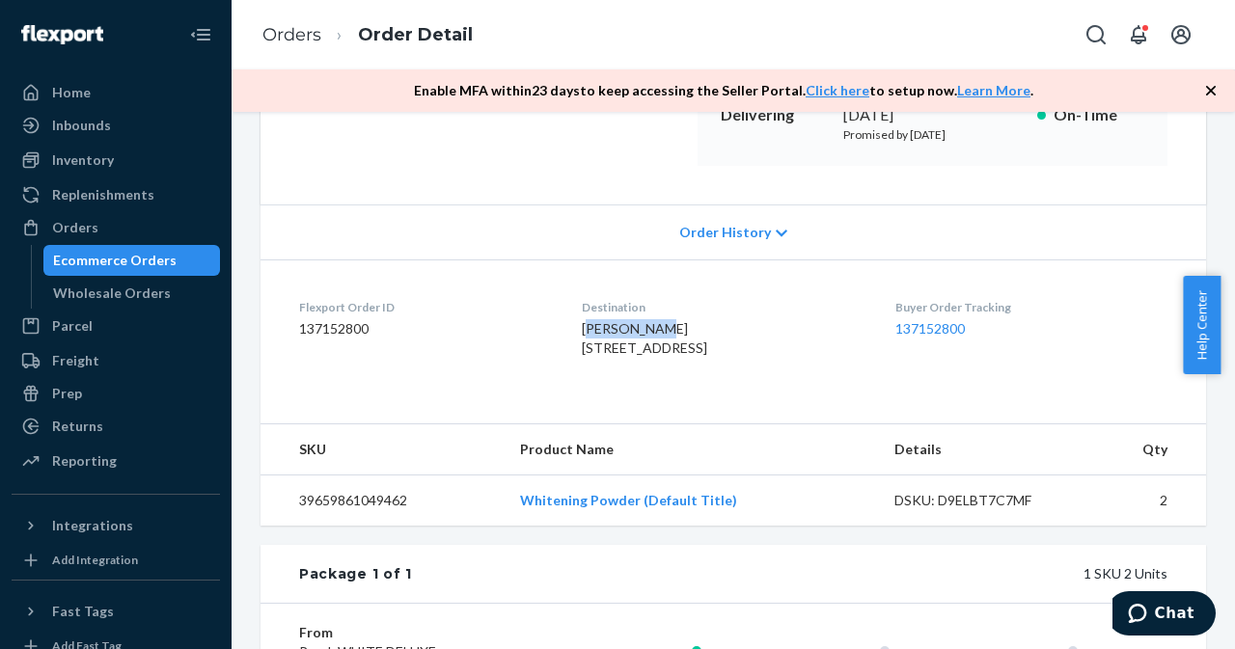
drag, startPoint x: 577, startPoint y: 333, endPoint x: 713, endPoint y: 333, distance: 136.0
click at [713, 333] on div "[PERSON_NAME] [STREET_ADDRESS]" at bounding box center [723, 338] width 282 height 39
click at [704, 356] on div "[PERSON_NAME] [STREET_ADDRESS]" at bounding box center [723, 338] width 282 height 39
drag, startPoint x: 569, startPoint y: 331, endPoint x: 671, endPoint y: 336, distance: 102.4
click at [671, 336] on div "[PERSON_NAME] [STREET_ADDRESS]" at bounding box center [723, 338] width 282 height 39
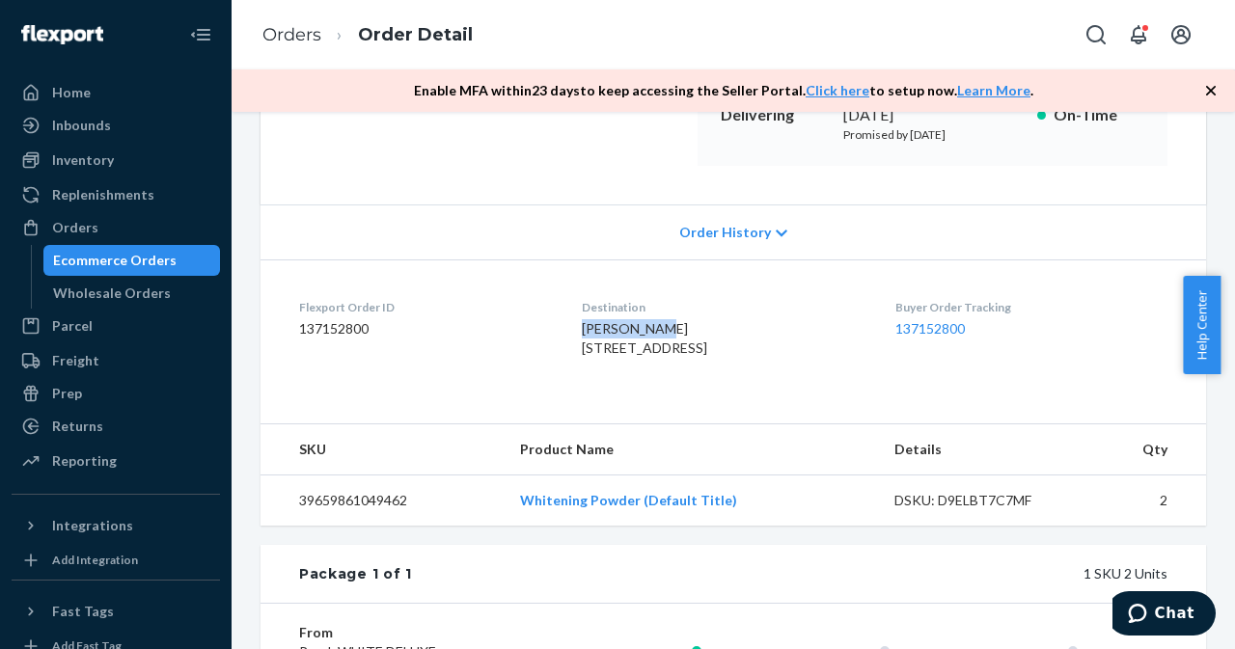
copy span "[PERSON_NAME]"
drag, startPoint x: 566, startPoint y: 353, endPoint x: 689, endPoint y: 364, distance: 123.0
click at [689, 356] on span "[PERSON_NAME] [STREET_ADDRESS]" at bounding box center [644, 338] width 125 height 36
copy span "[STREET_ADDRESS]"
click at [97, 276] on div "Ecommerce Orders Wholesale Orders" at bounding box center [126, 277] width 190 height 64
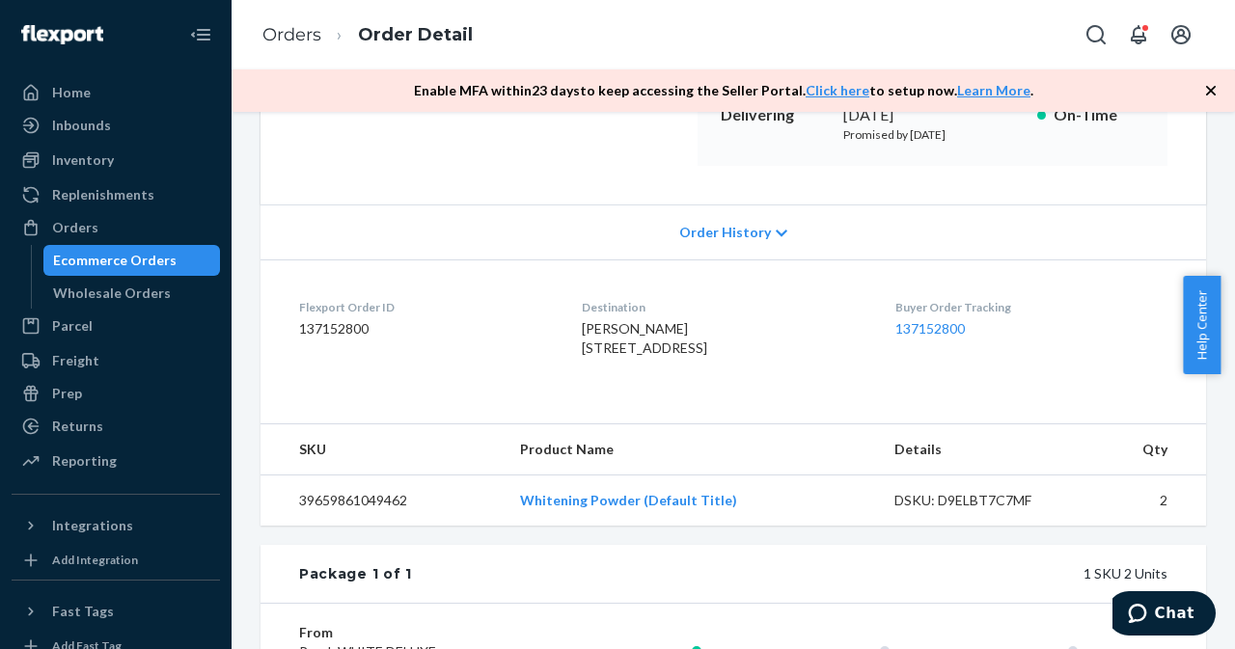
click at [169, 257] on div "Ecommerce Orders" at bounding box center [132, 260] width 174 height 27
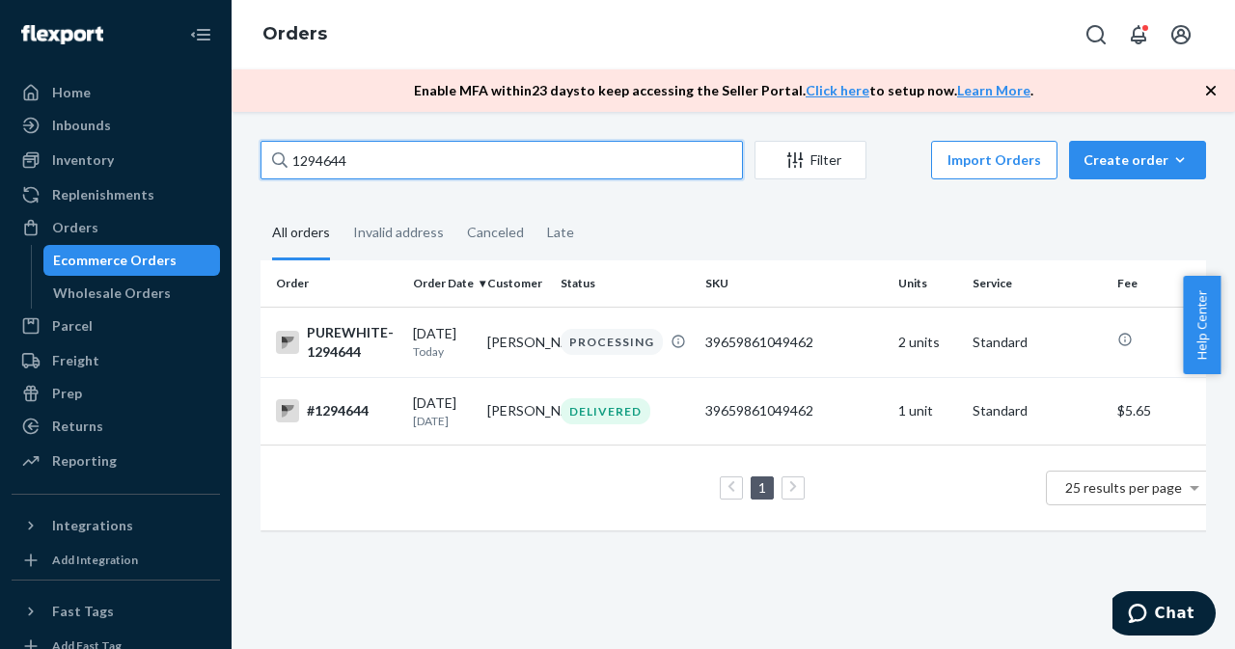
click at [596, 167] on input "1294644" at bounding box center [501, 160] width 482 height 39
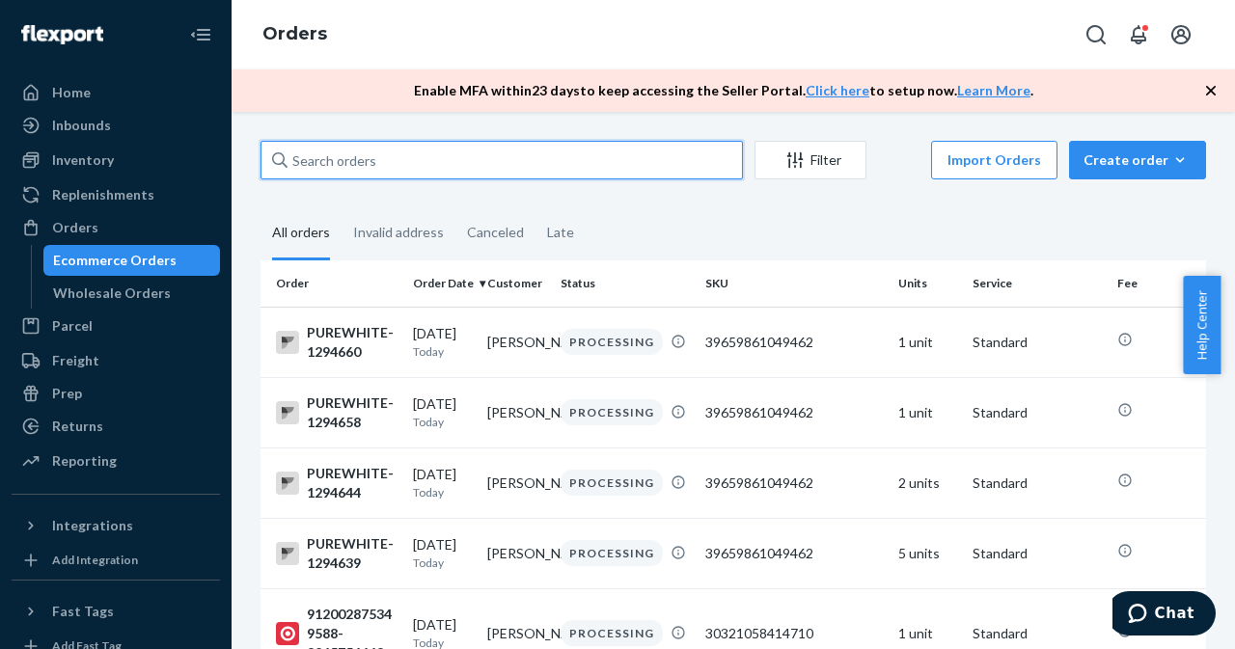
click at [535, 170] on input "text" at bounding box center [501, 160] width 482 height 39
paste input "[PERSON_NAME]"
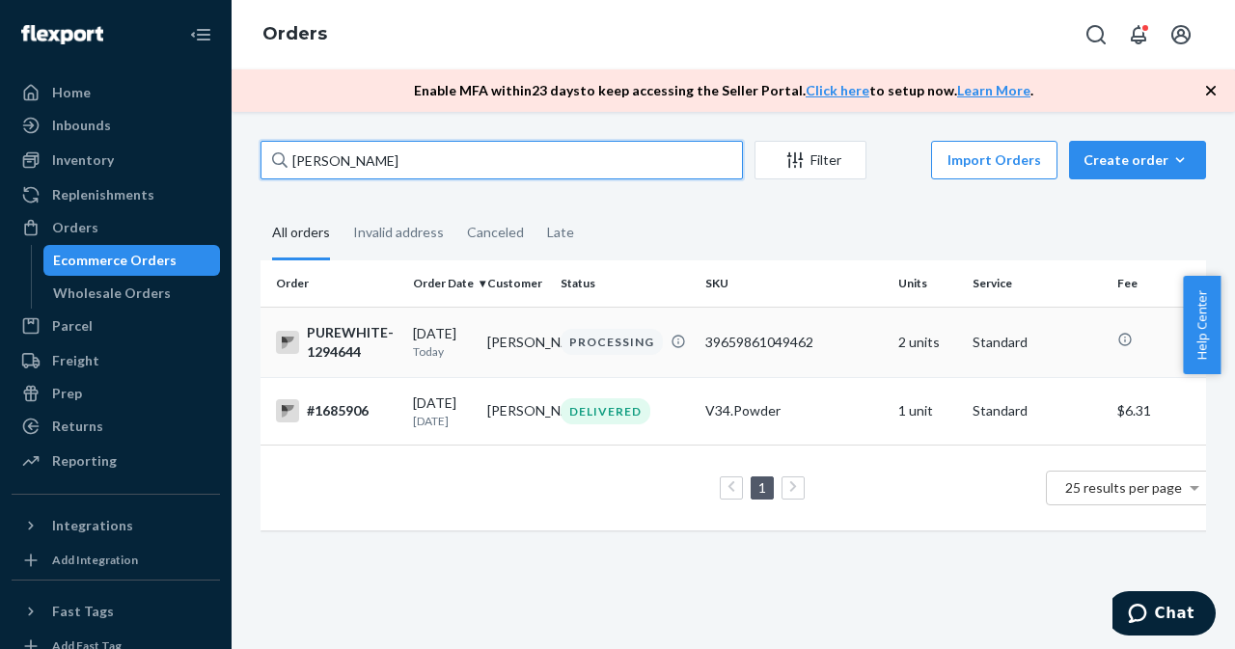
type input "[PERSON_NAME]"
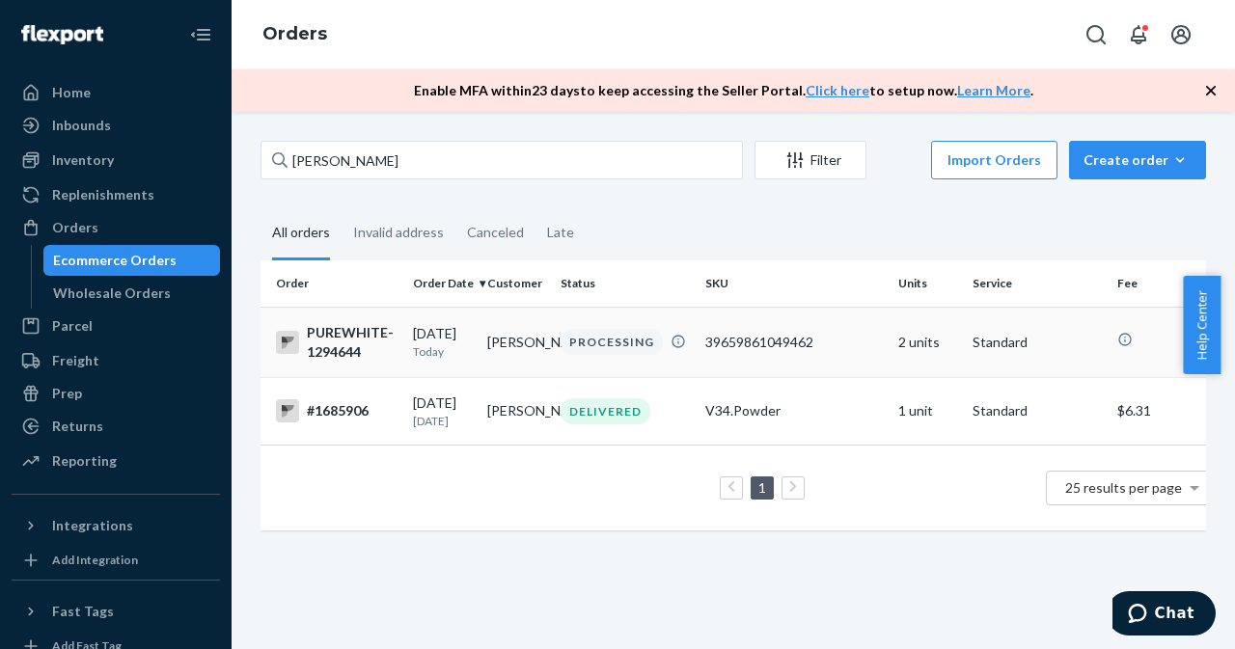
click at [498, 345] on td "[PERSON_NAME]" at bounding box center [516, 342] width 74 height 70
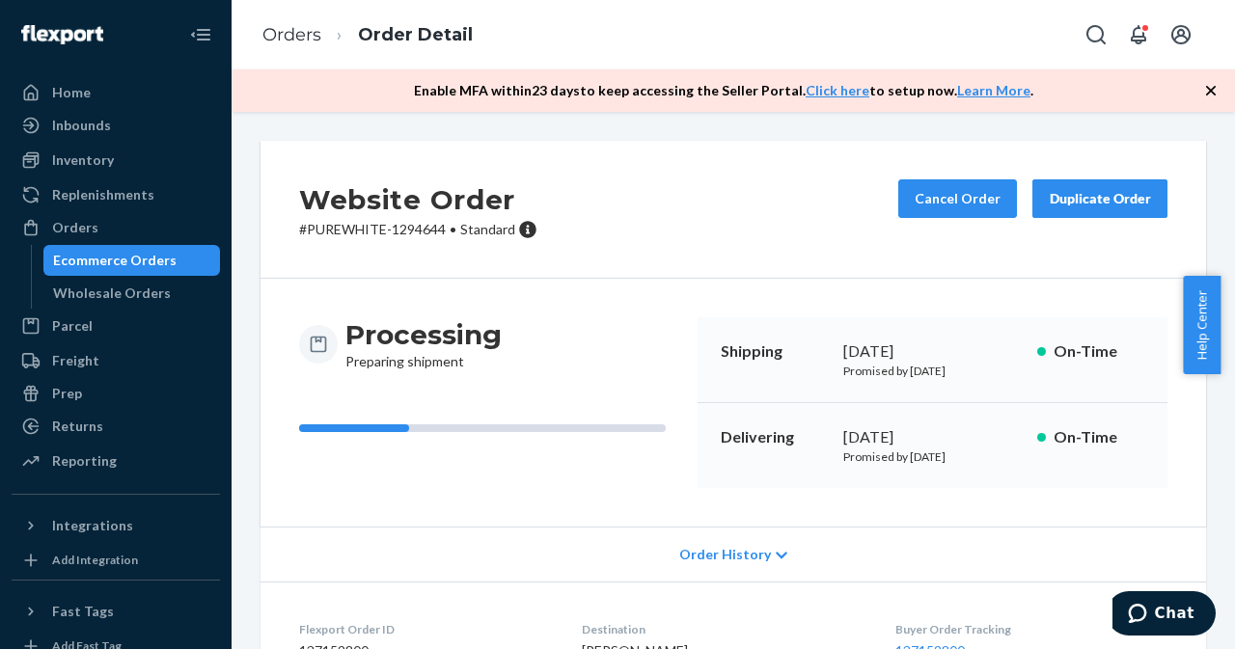
click at [84, 255] on div "Ecommerce Orders" at bounding box center [114, 260] width 123 height 19
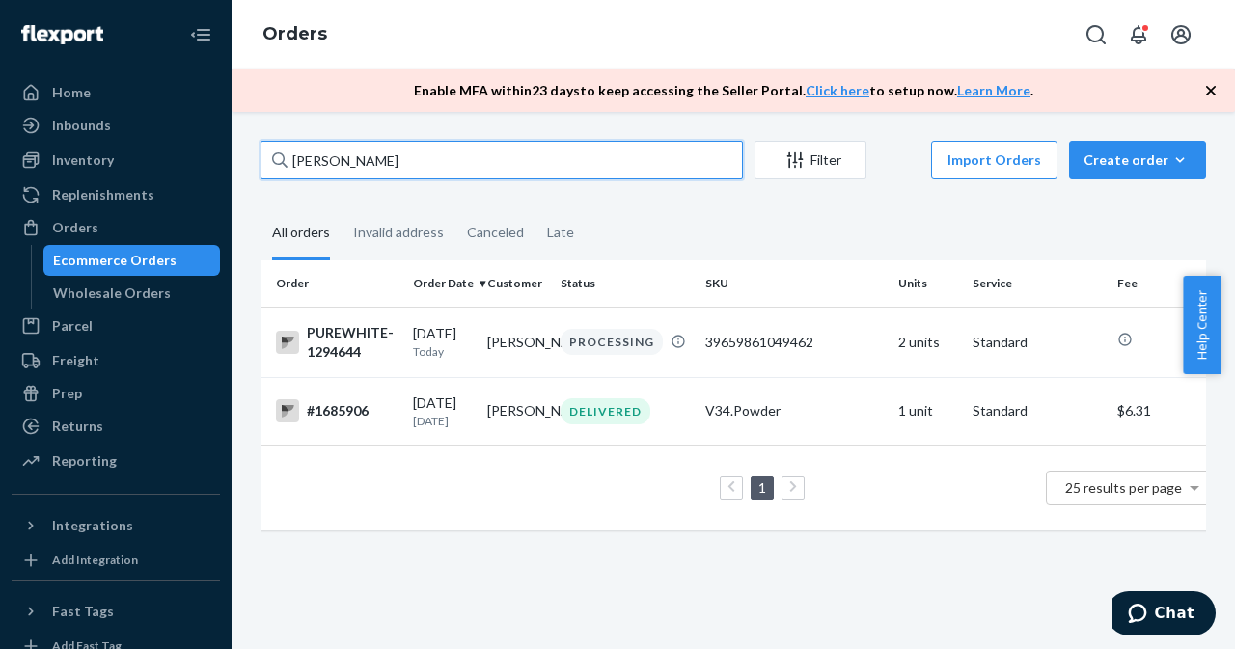
click at [354, 155] on input "[PERSON_NAME]" at bounding box center [501, 160] width 482 height 39
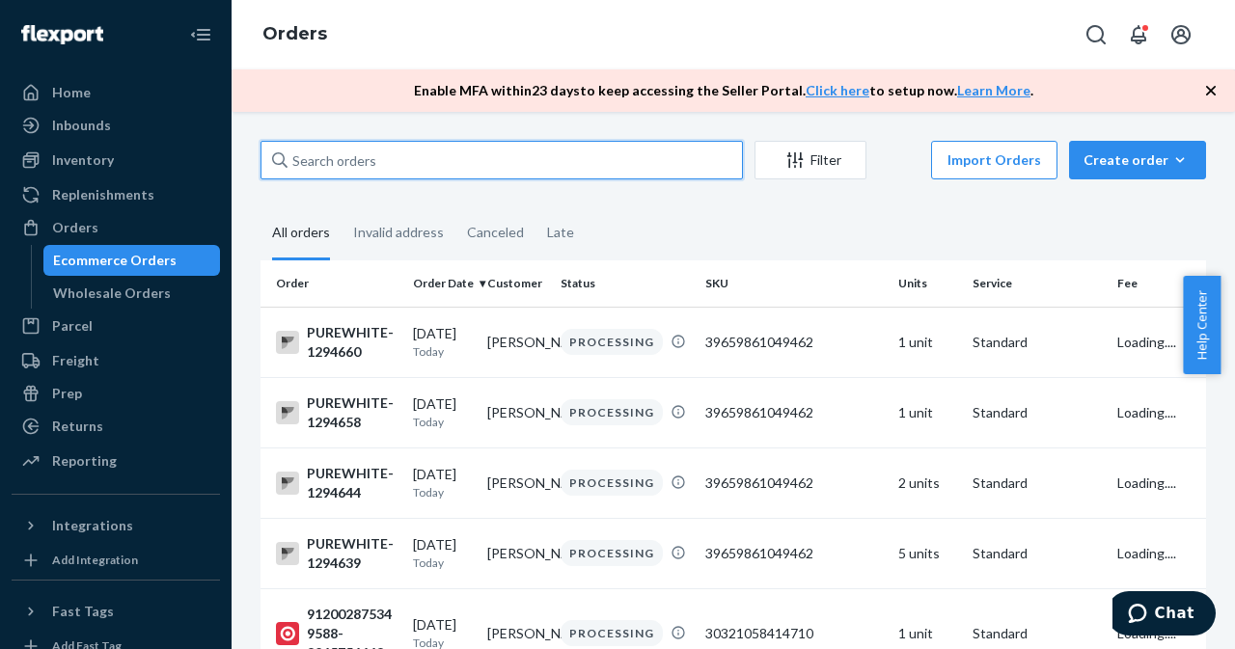
paste input "[PERSON_NAME]"
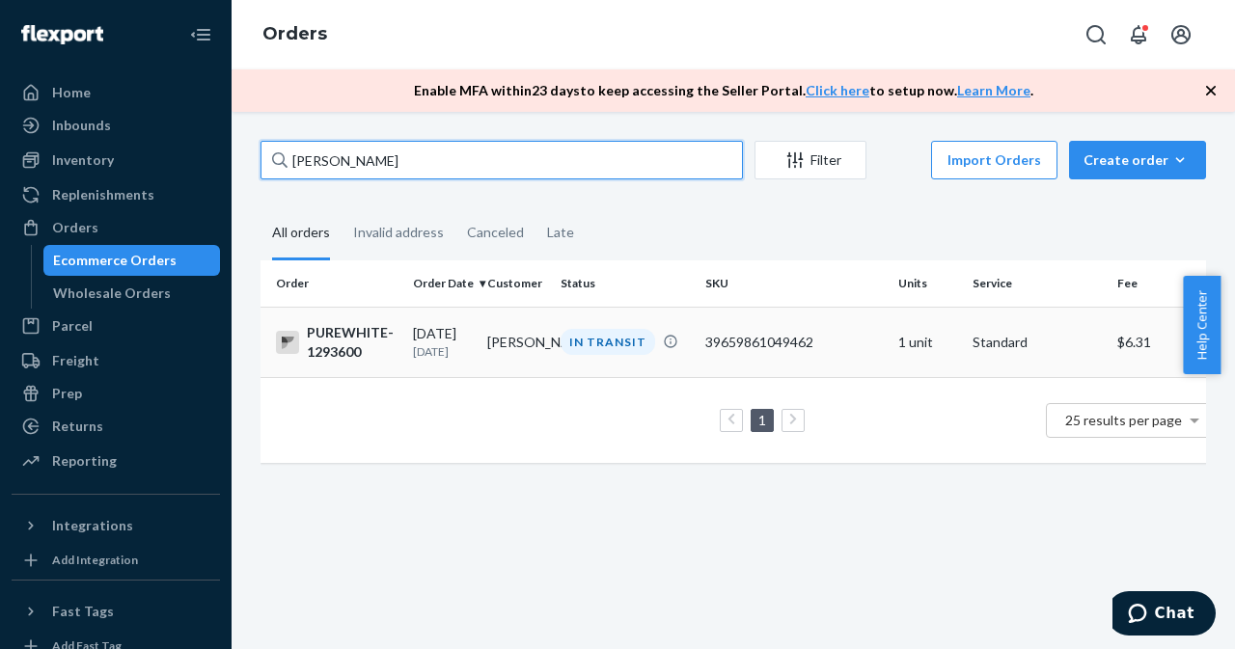
type input "[PERSON_NAME]"
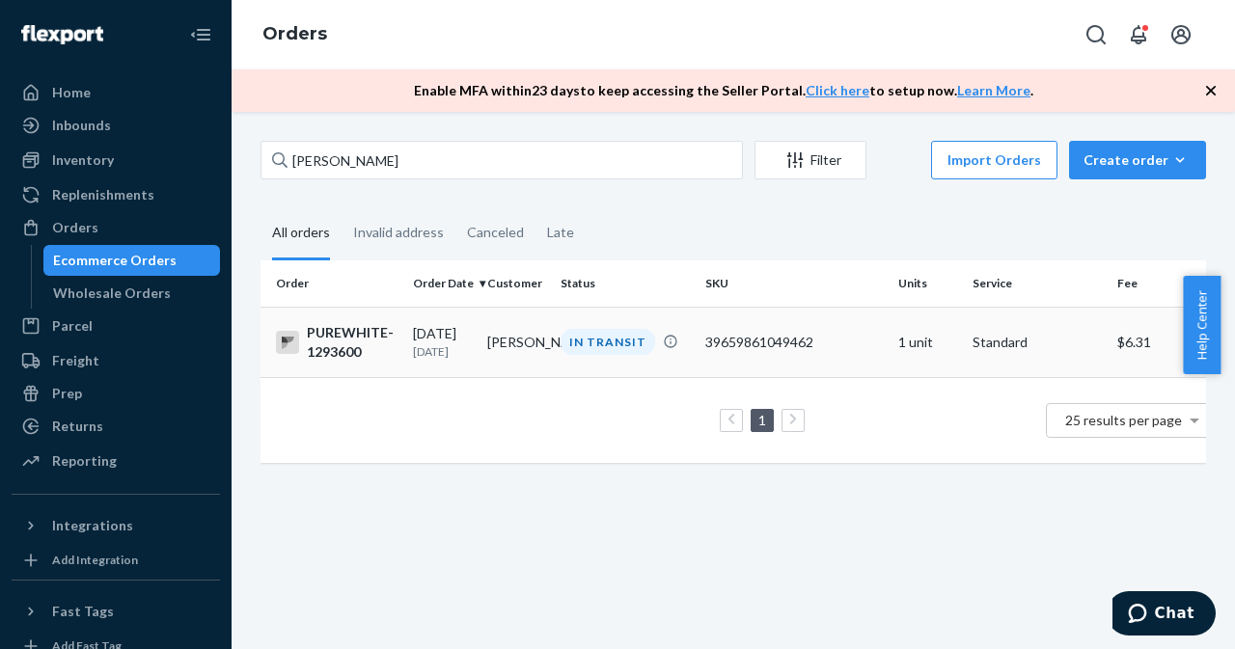
click at [495, 359] on td "[PERSON_NAME]" at bounding box center [516, 342] width 74 height 70
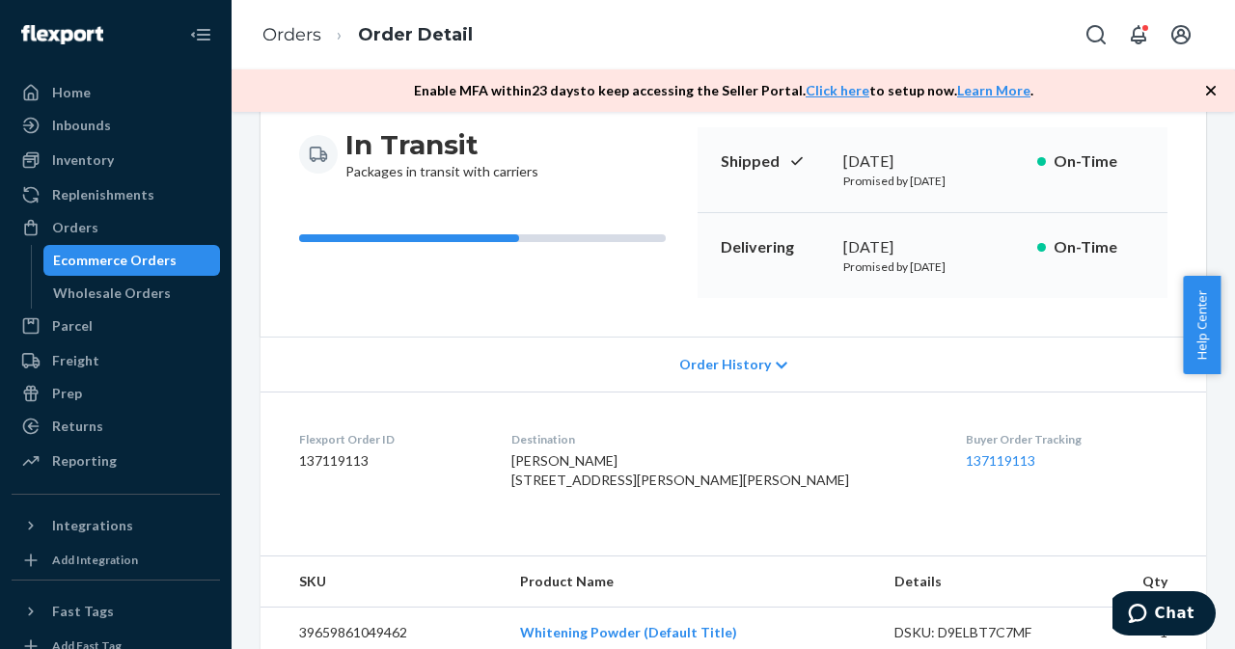
scroll to position [672, 0]
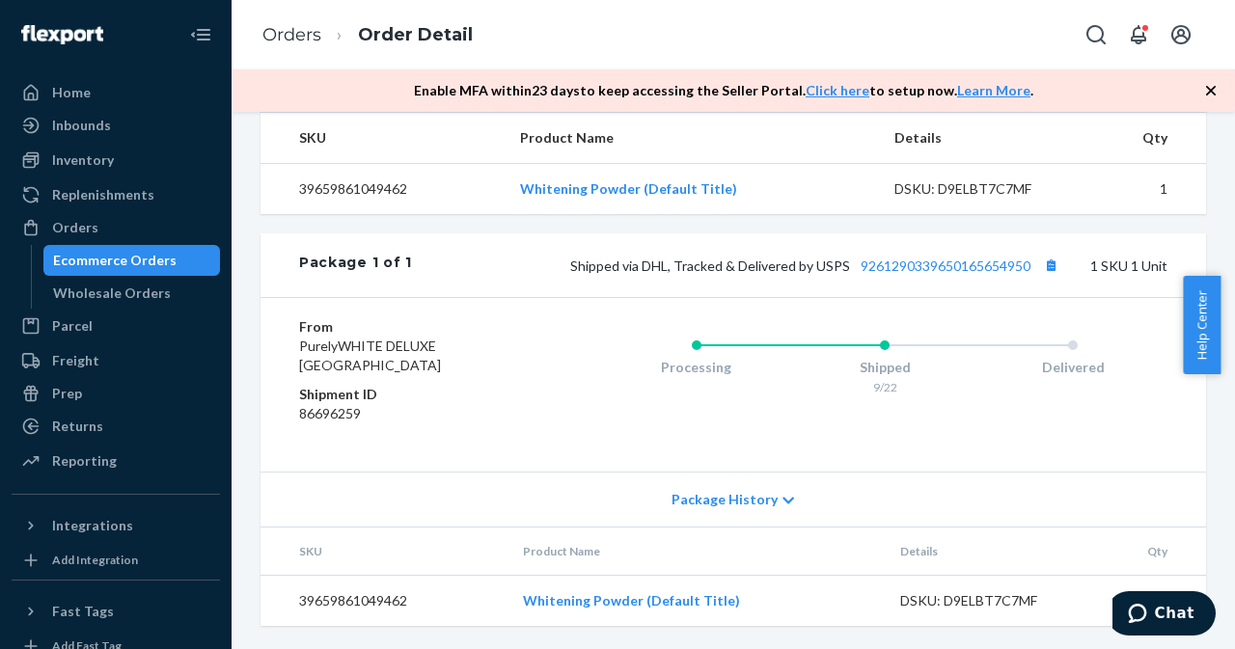
click at [191, 258] on div "Ecommerce Orders" at bounding box center [132, 260] width 174 height 27
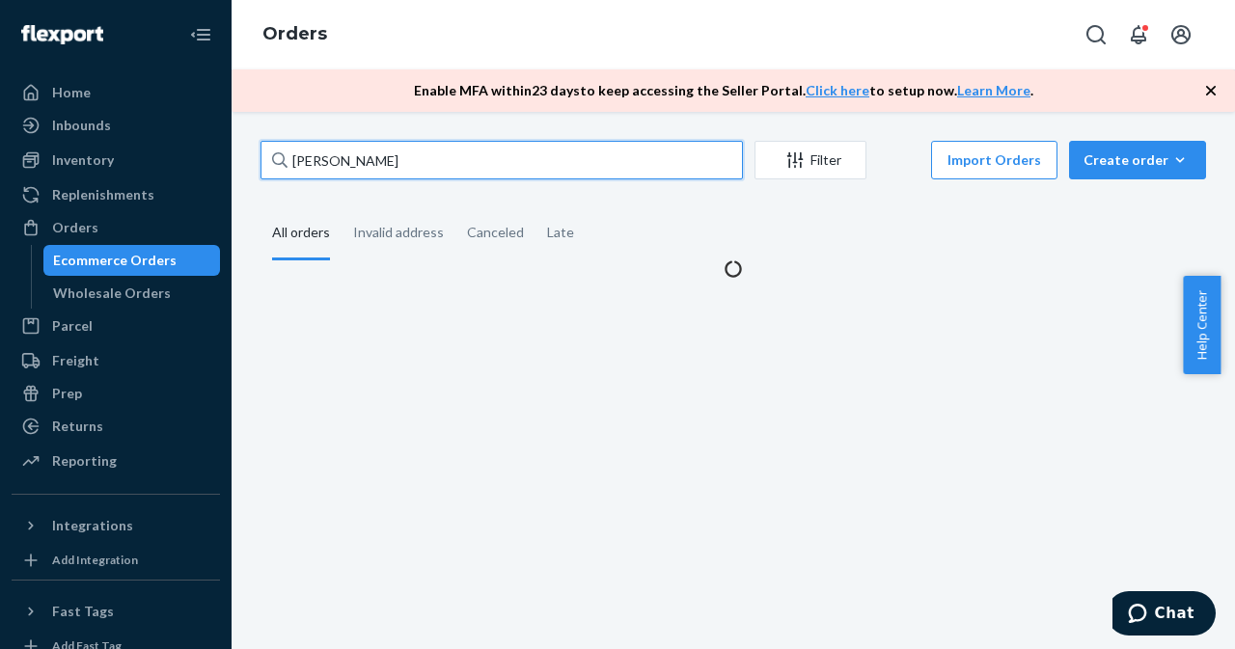
click at [416, 151] on input "[PERSON_NAME]" at bounding box center [501, 160] width 482 height 39
click at [420, 153] on input "[PERSON_NAME]" at bounding box center [501, 160] width 482 height 39
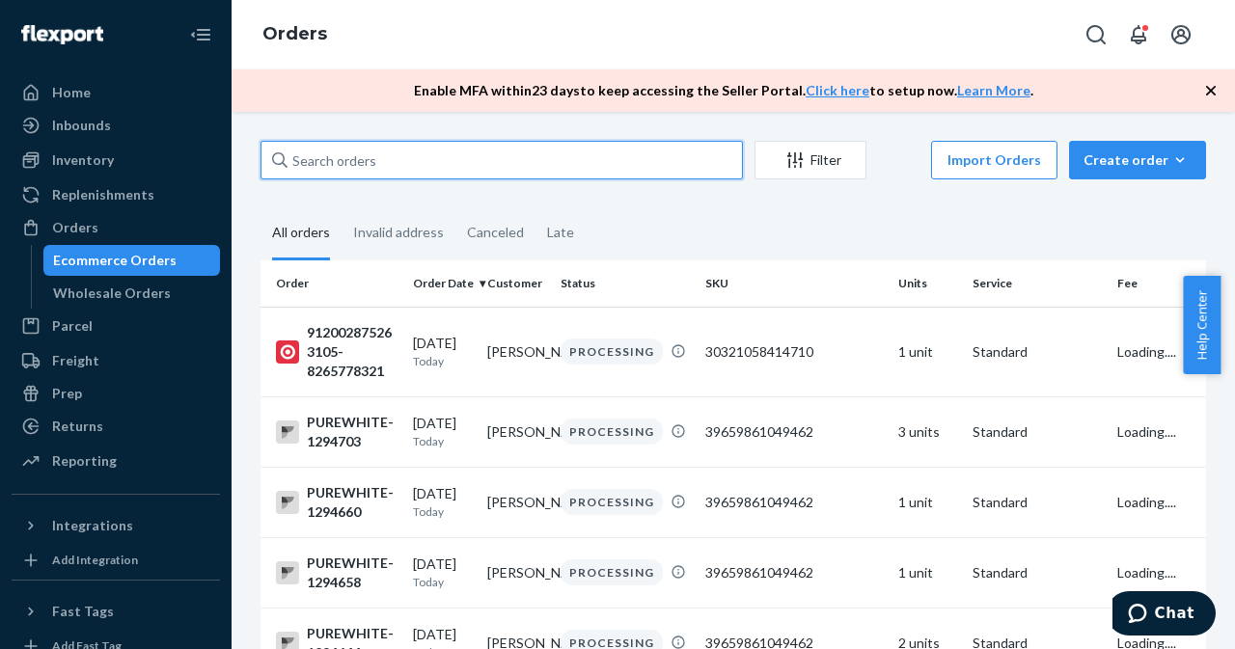
paste input "[PERSON_NAME]"
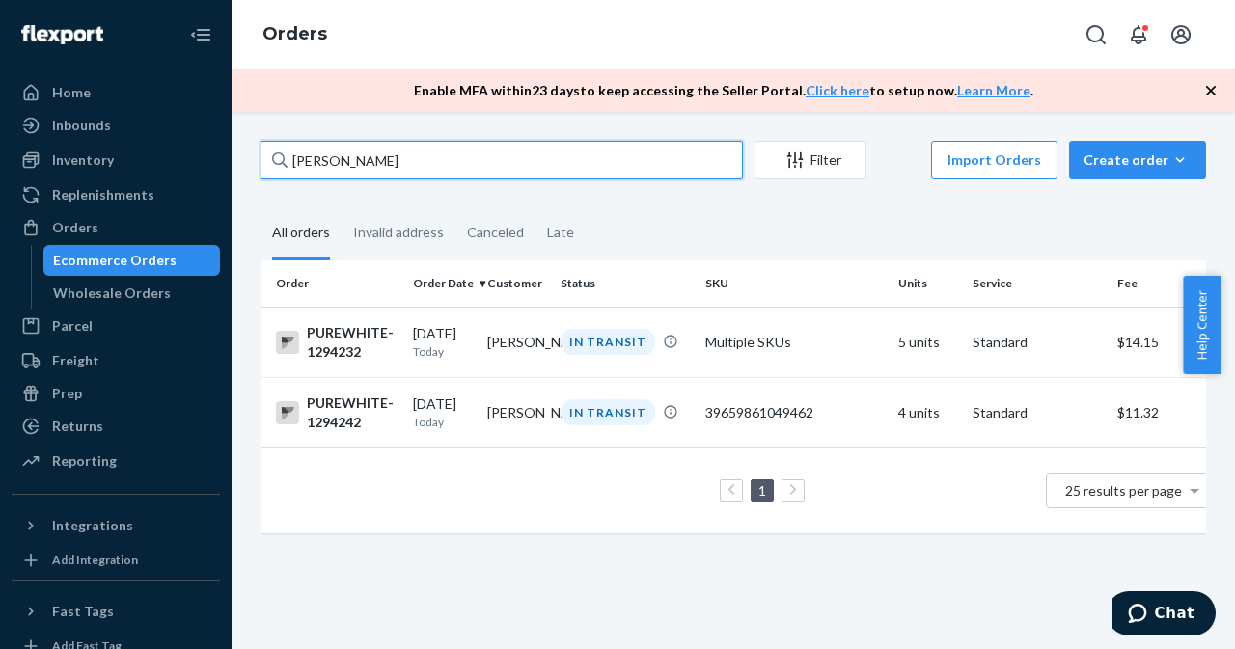
type input "[PERSON_NAME]"
